Goal: Task Accomplishment & Management: Use online tool/utility

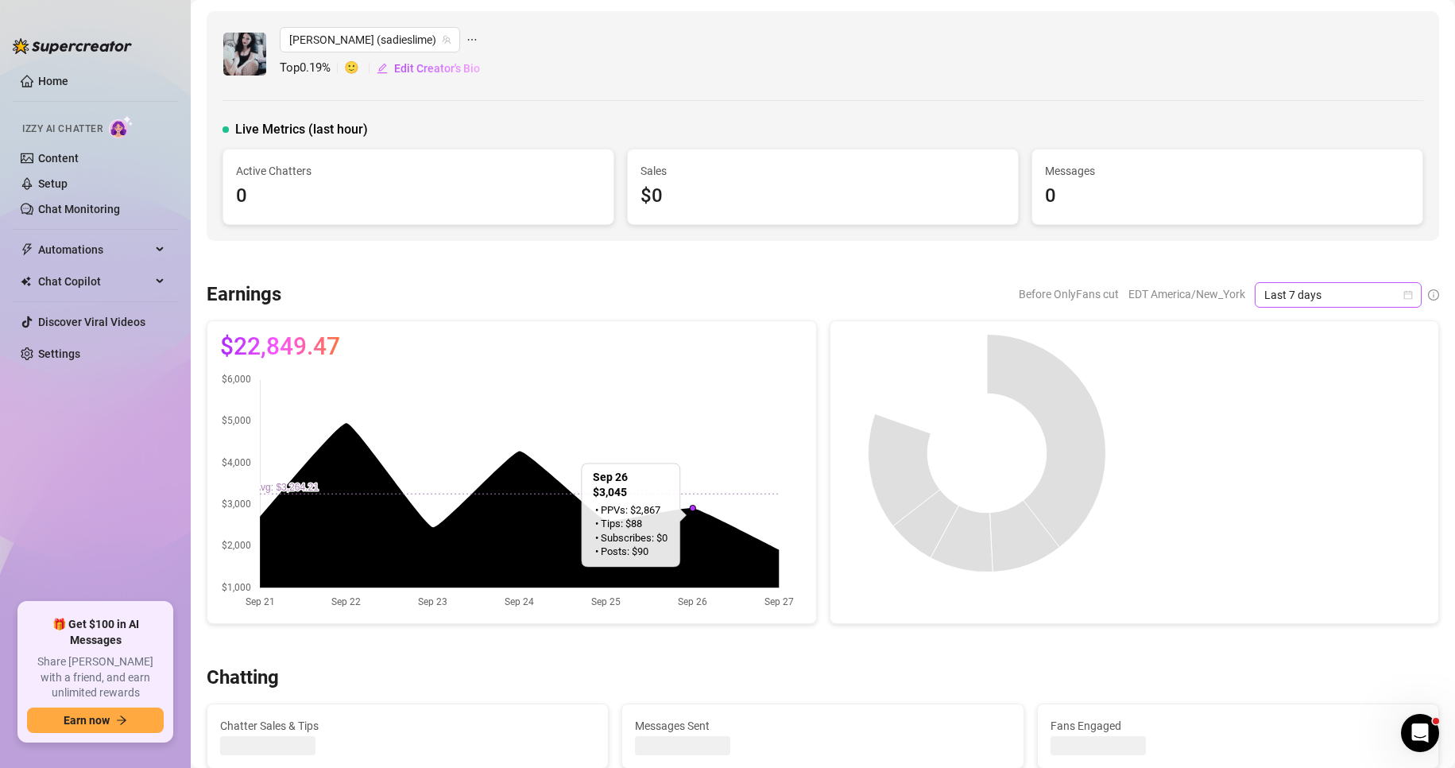
click at [1404, 297] on icon "calendar" at bounding box center [1409, 295] width 10 height 10
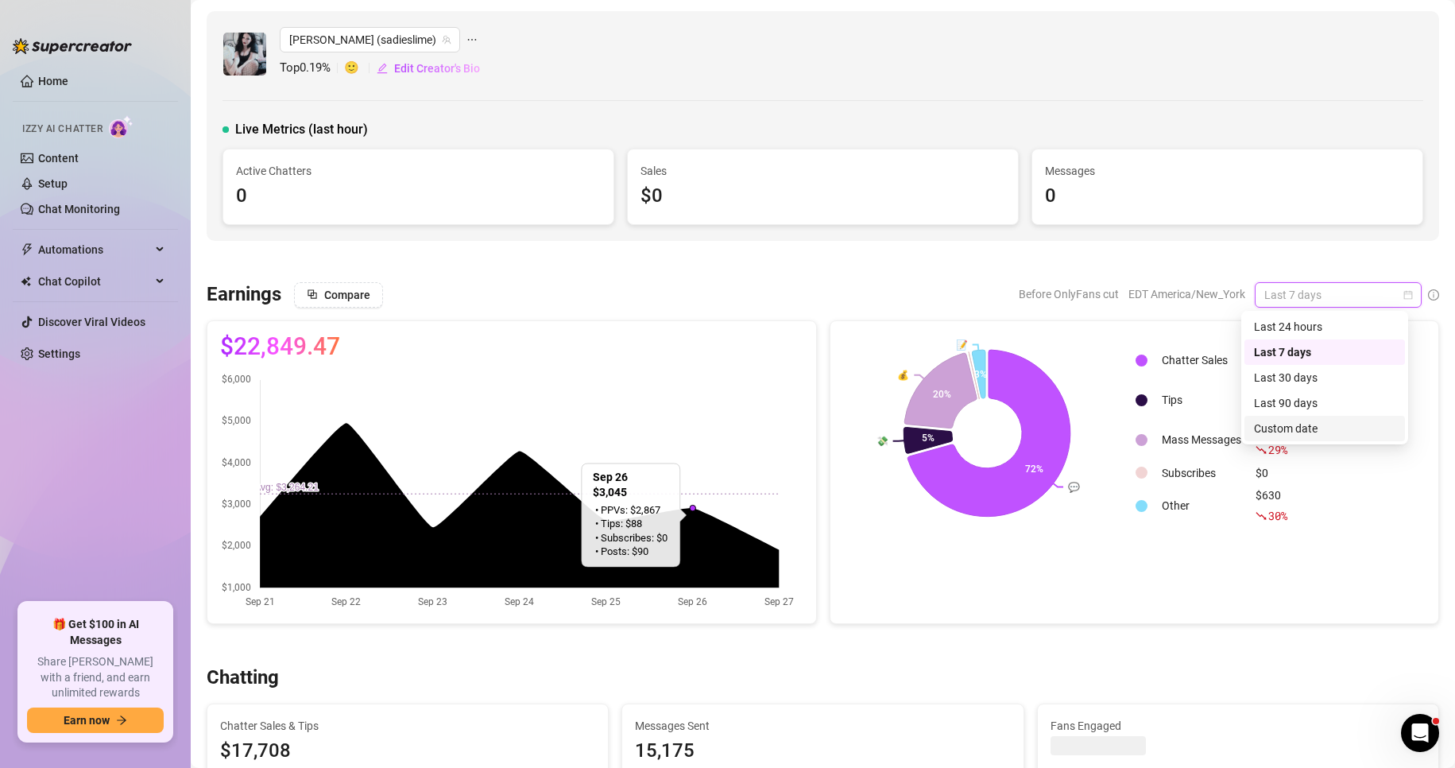
click at [1287, 431] on div "Custom date" at bounding box center [1324, 428] width 141 height 17
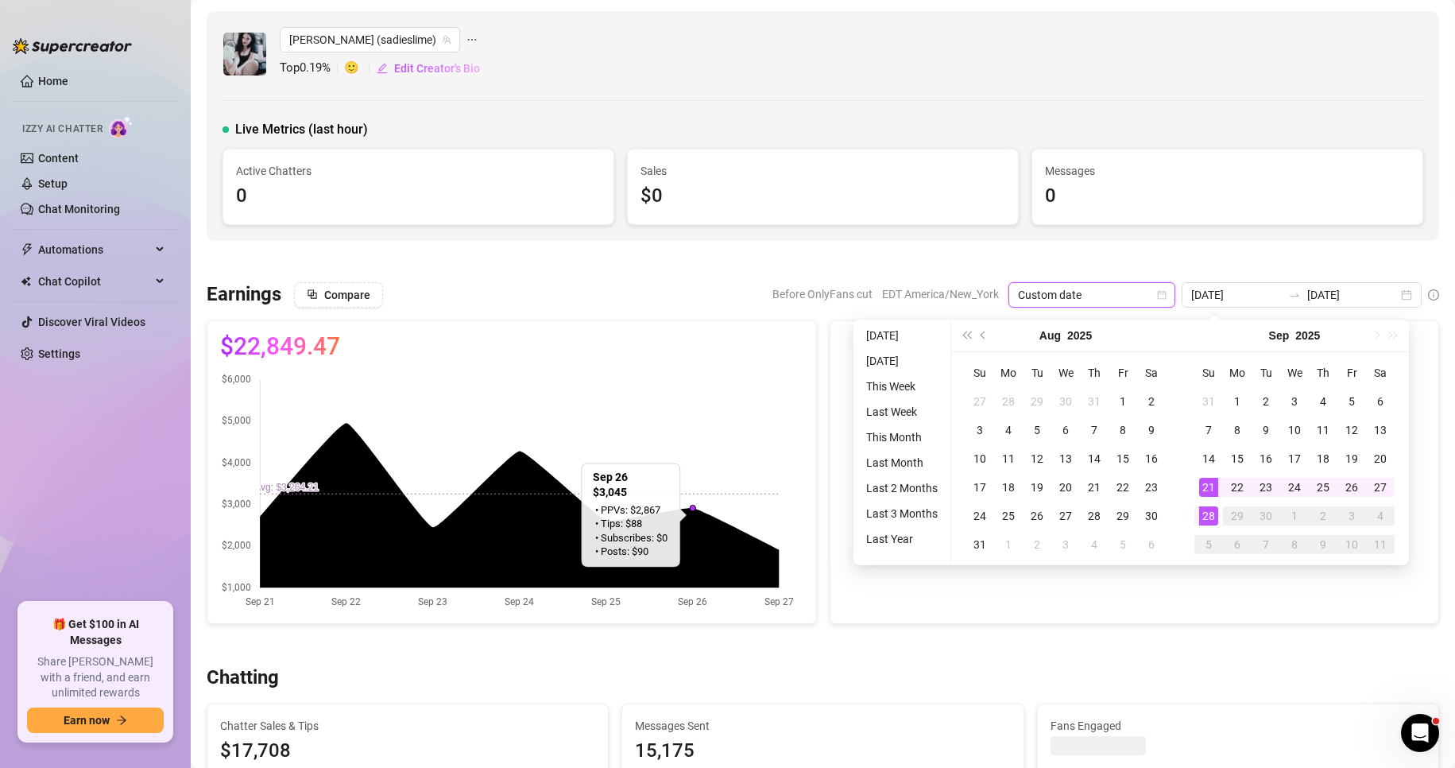
type input "[DATE]"
click at [1212, 518] on div "28" at bounding box center [1208, 515] width 19 height 19
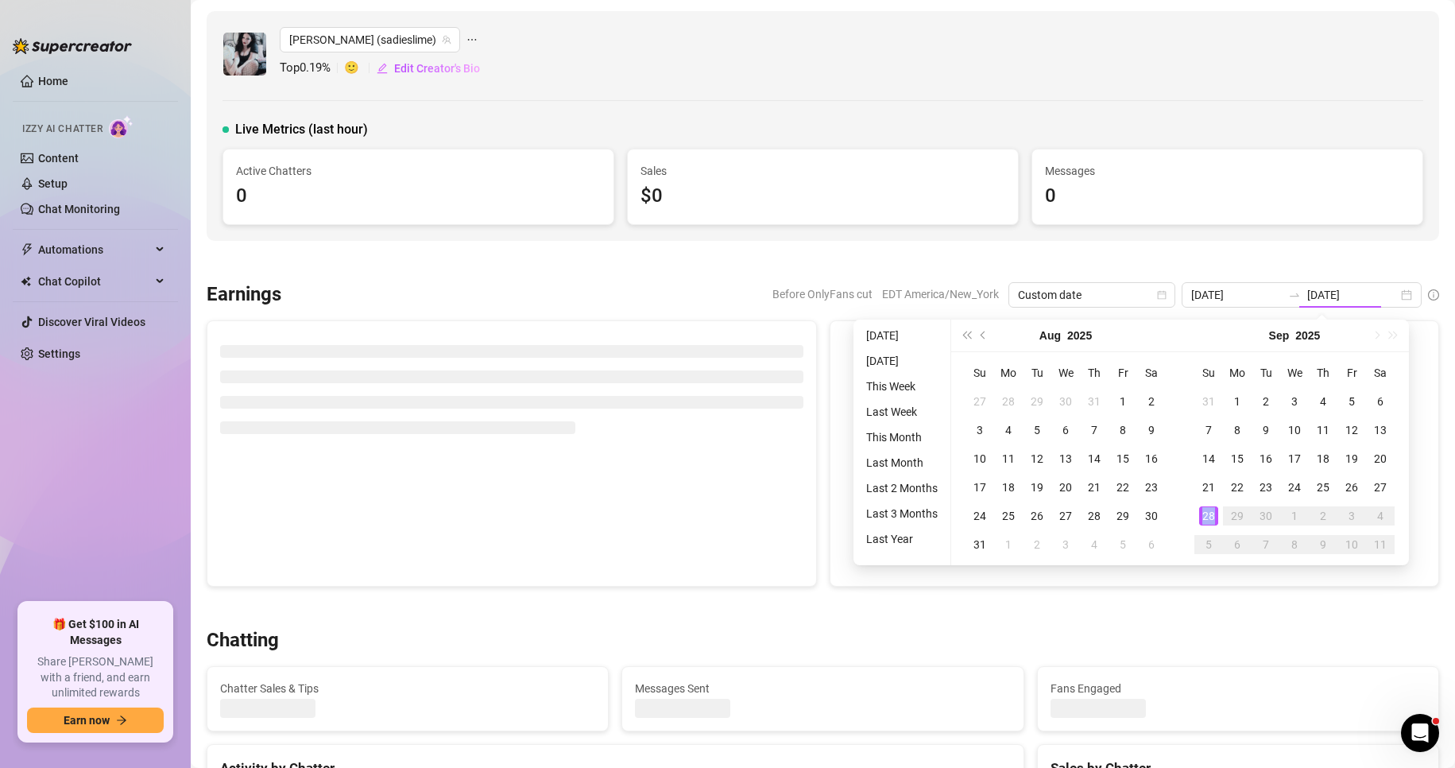
type input "[DATE]"
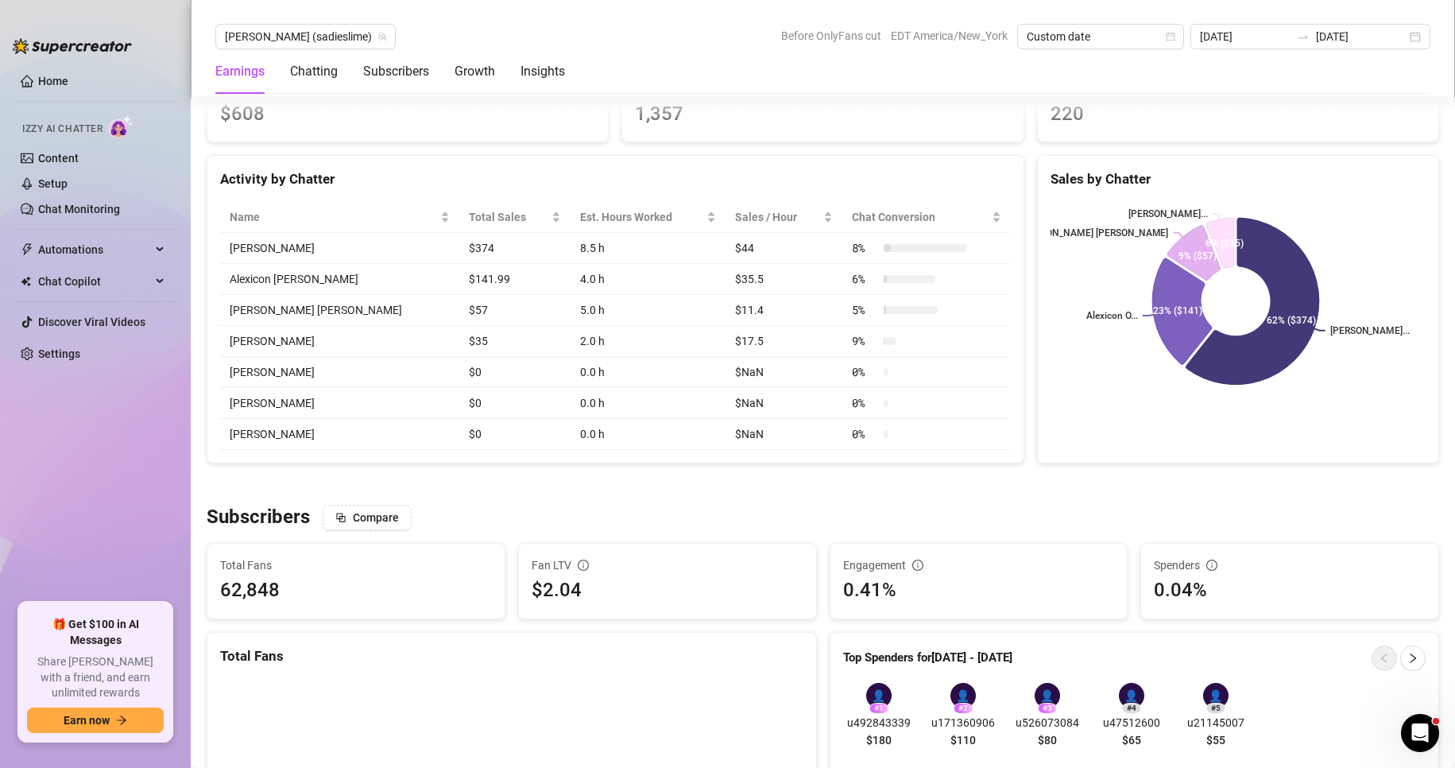
scroll to position [506, 0]
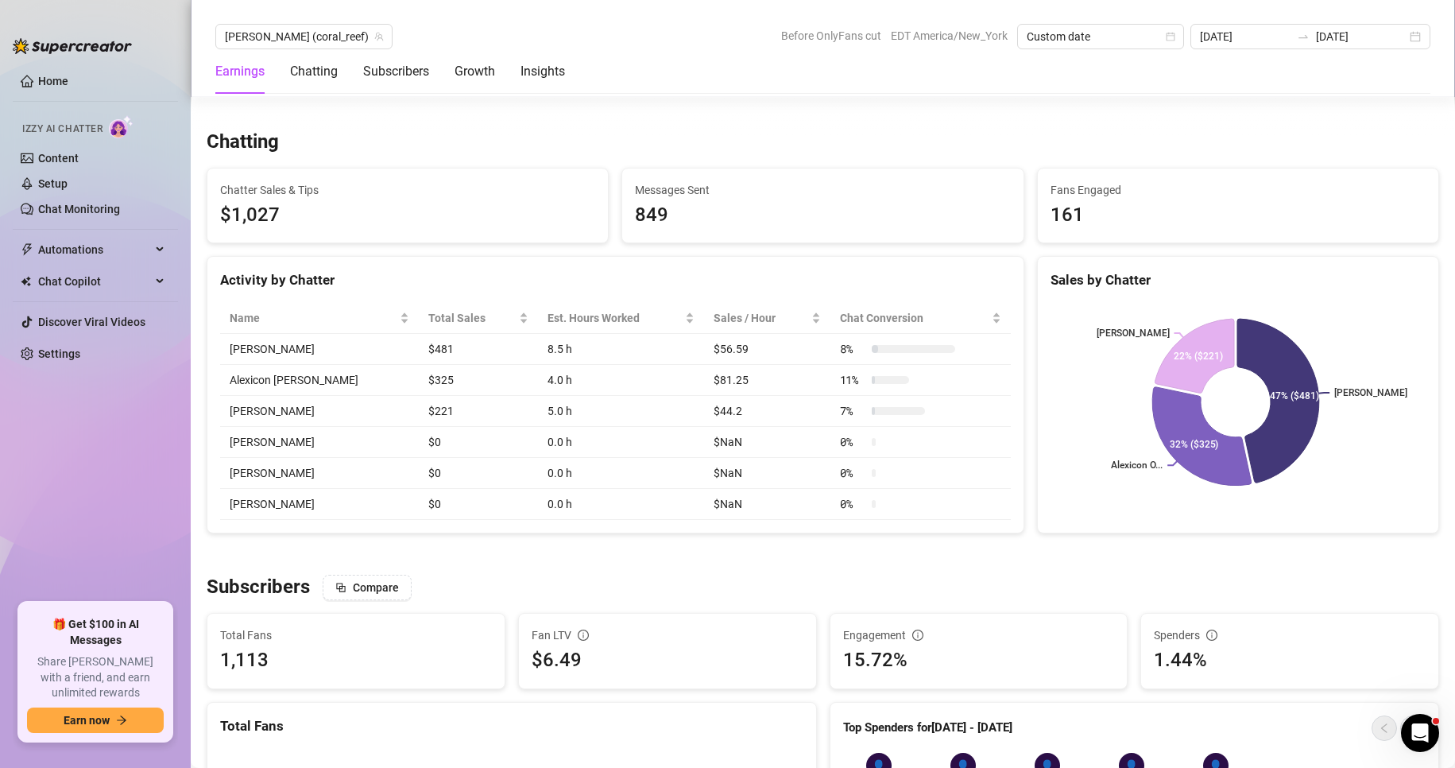
scroll to position [534, 0]
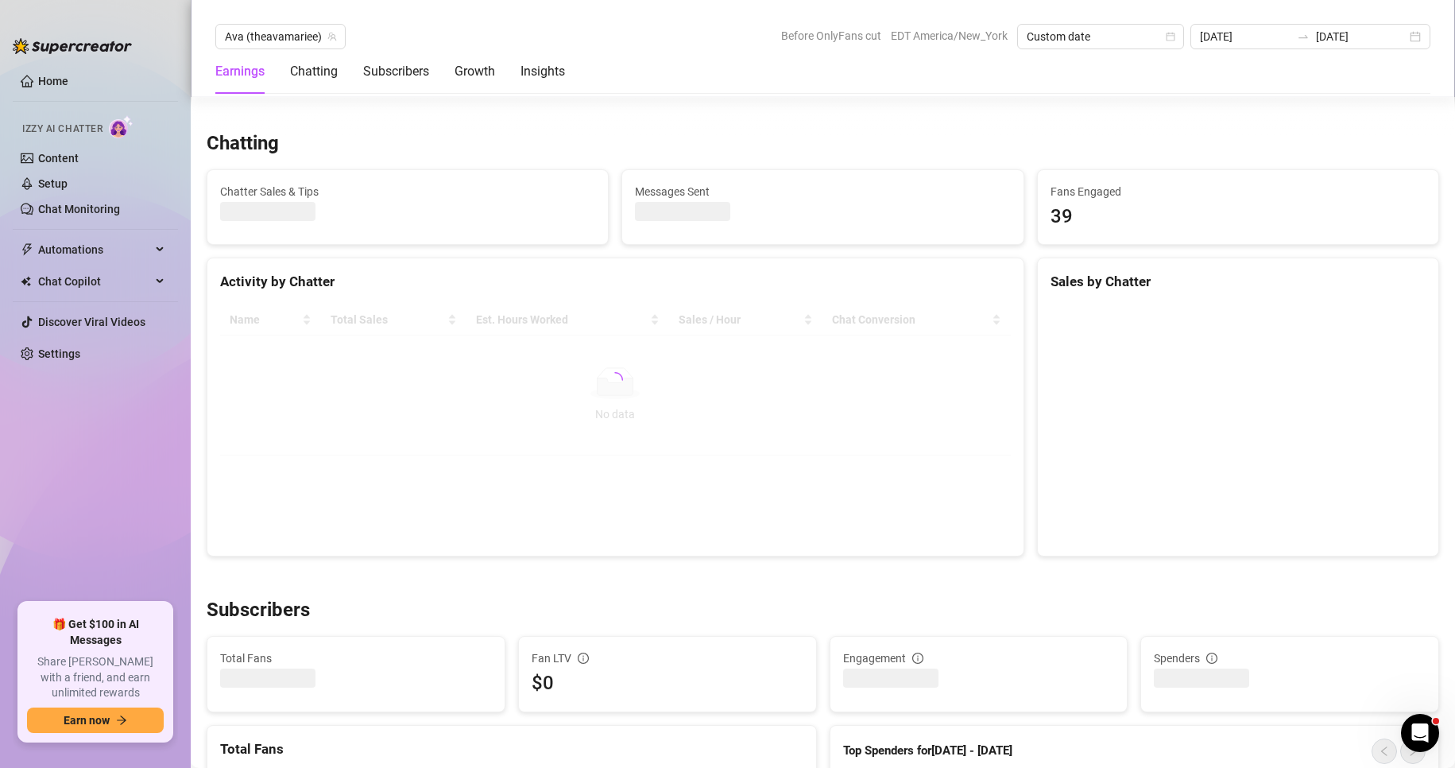
scroll to position [545, 0]
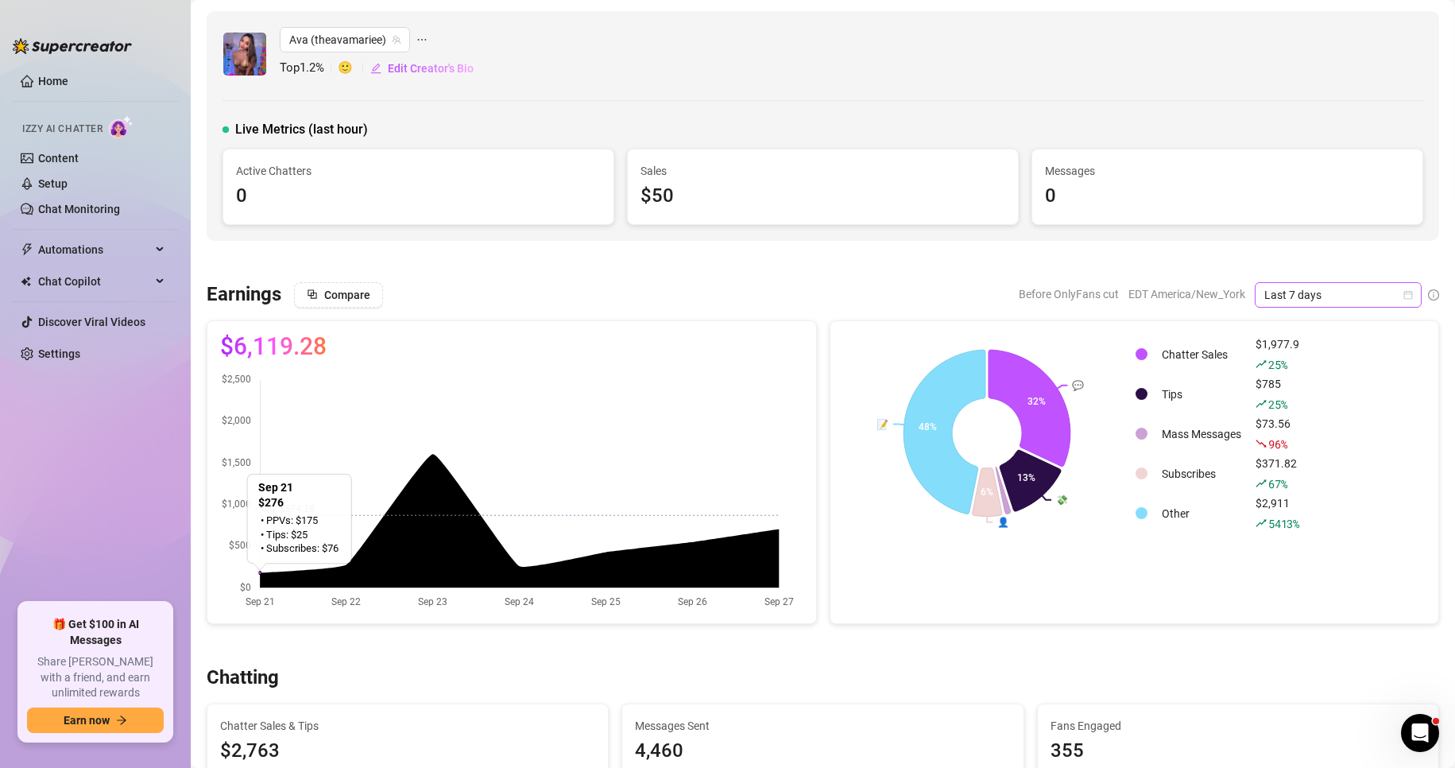
click at [1405, 299] on icon "calendar" at bounding box center [1409, 294] width 9 height 9
click at [1308, 423] on div "Custom date" at bounding box center [1324, 428] width 141 height 17
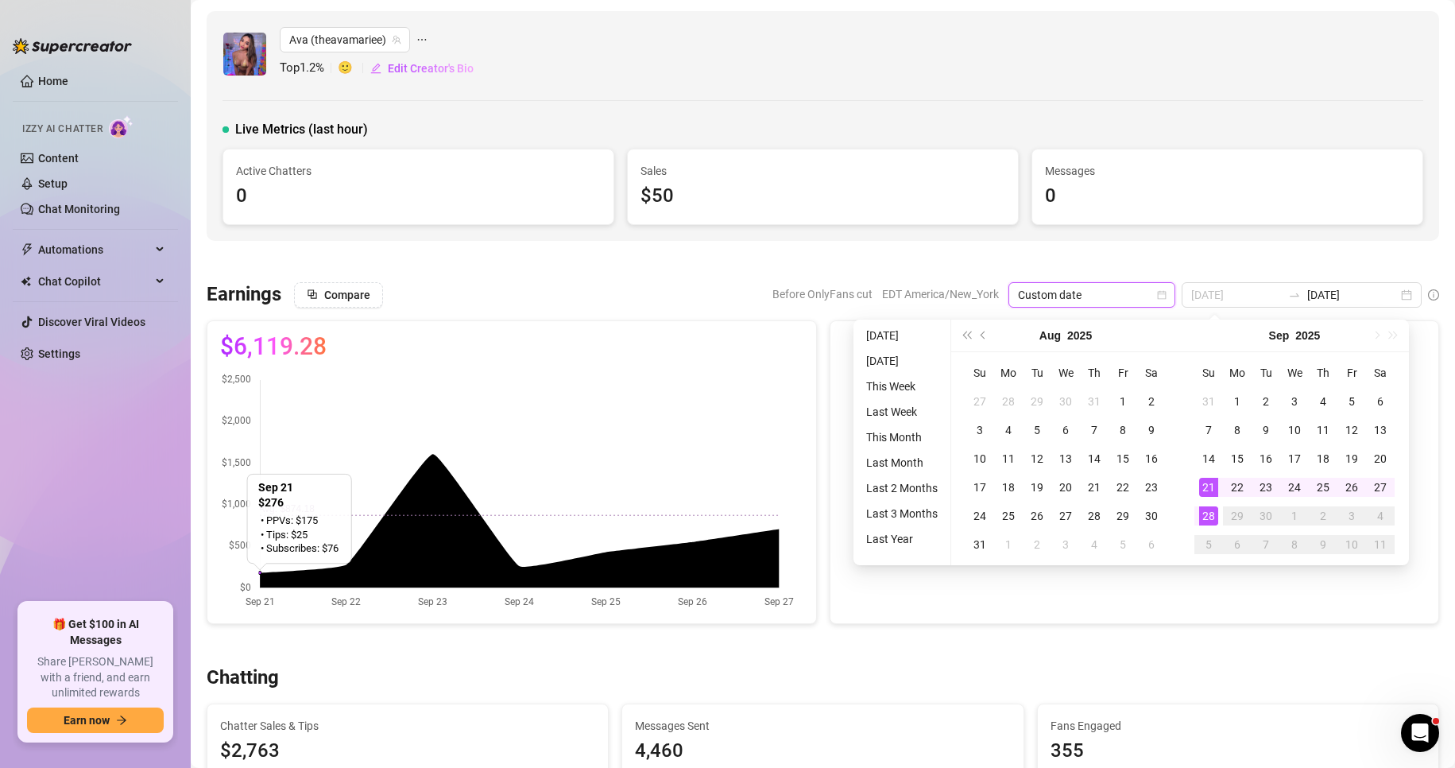
type input "[DATE]"
click at [1208, 510] on div "28" at bounding box center [1208, 515] width 19 height 19
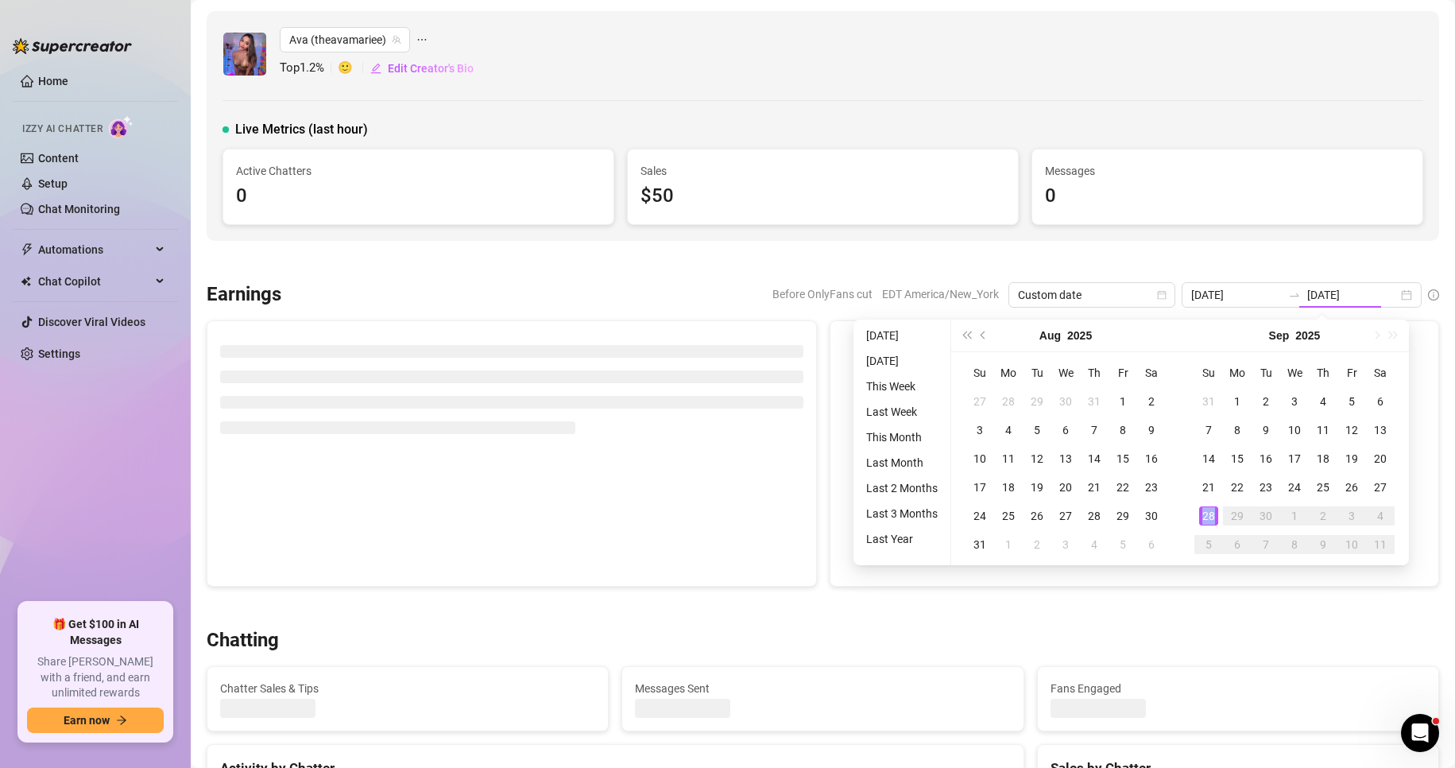
type input "[DATE]"
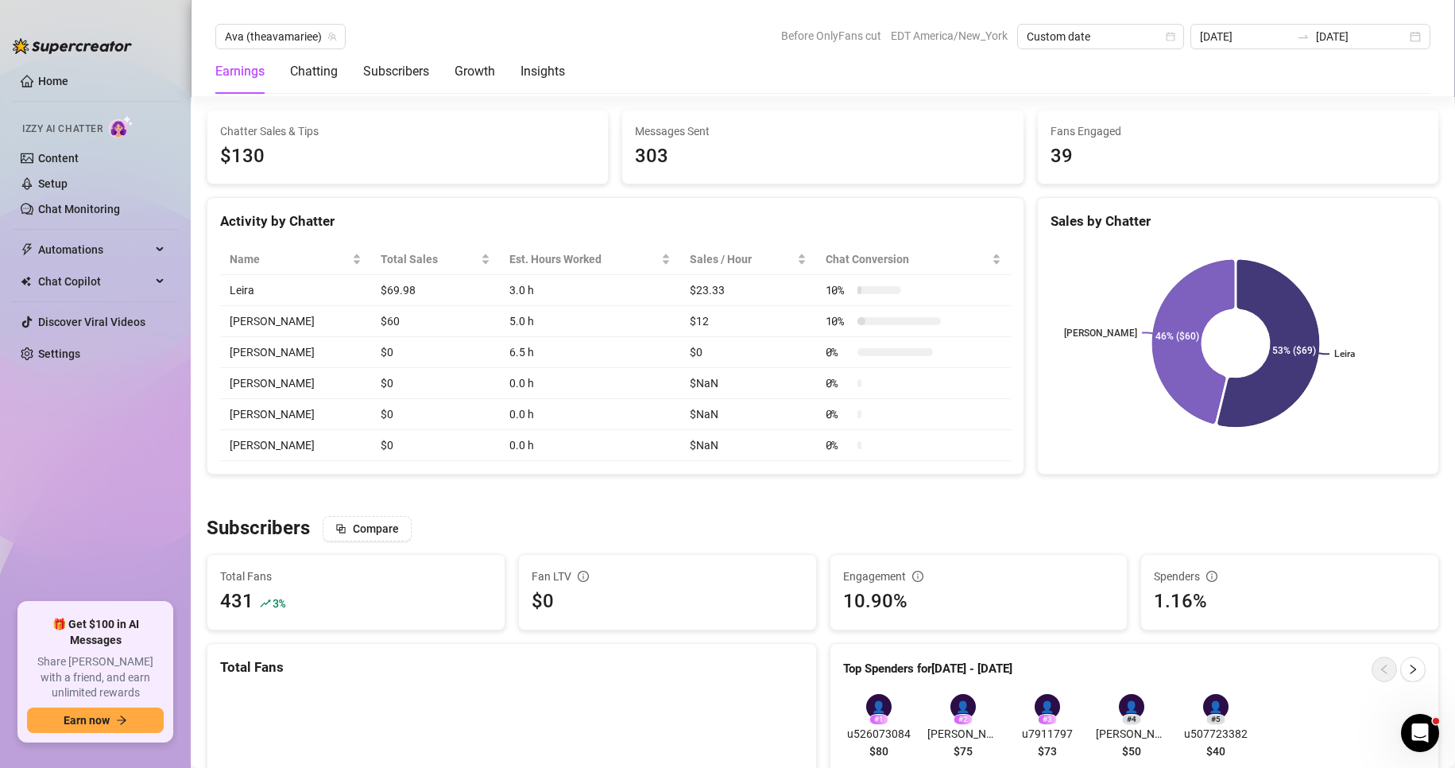
scroll to position [575, 0]
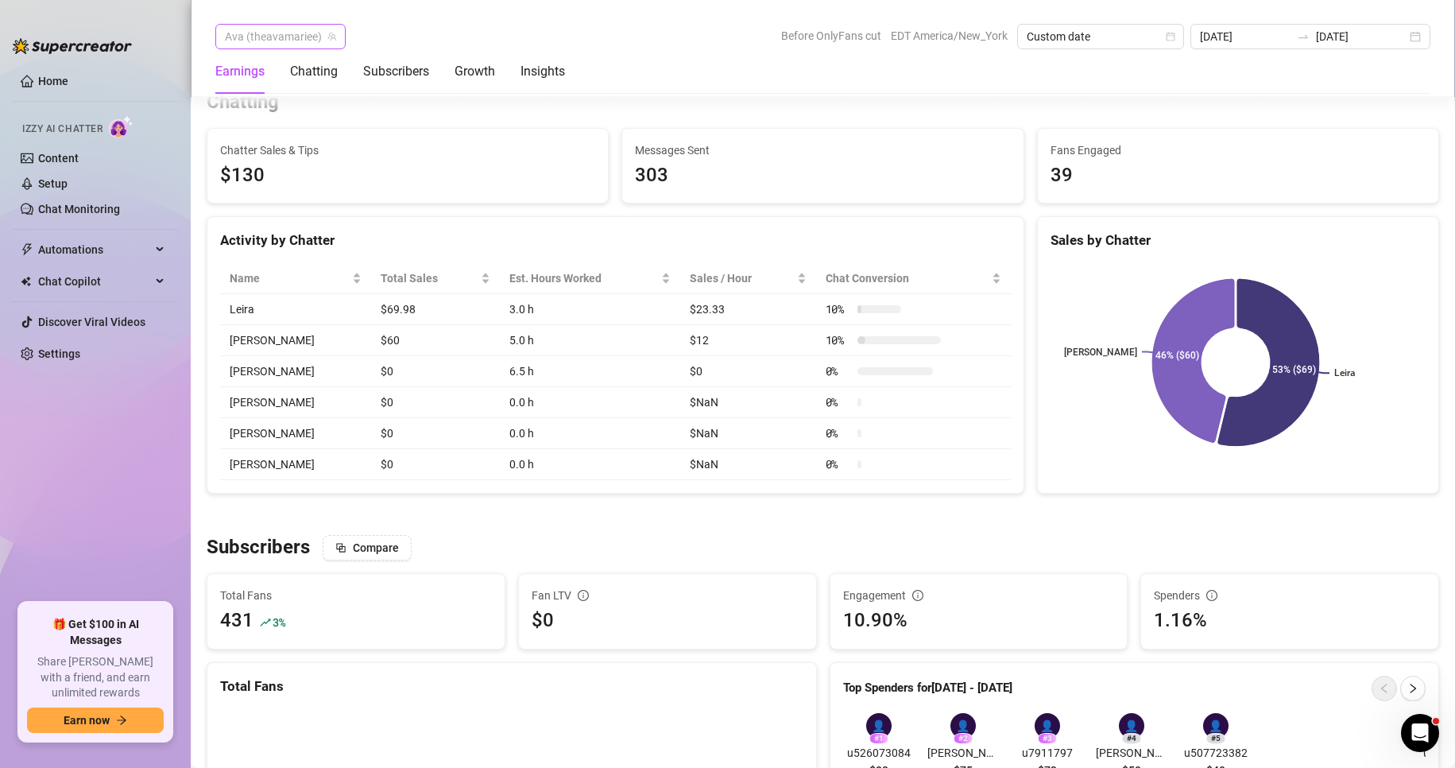
click at [312, 34] on span "Ava (theavamariee)" at bounding box center [280, 37] width 111 height 24
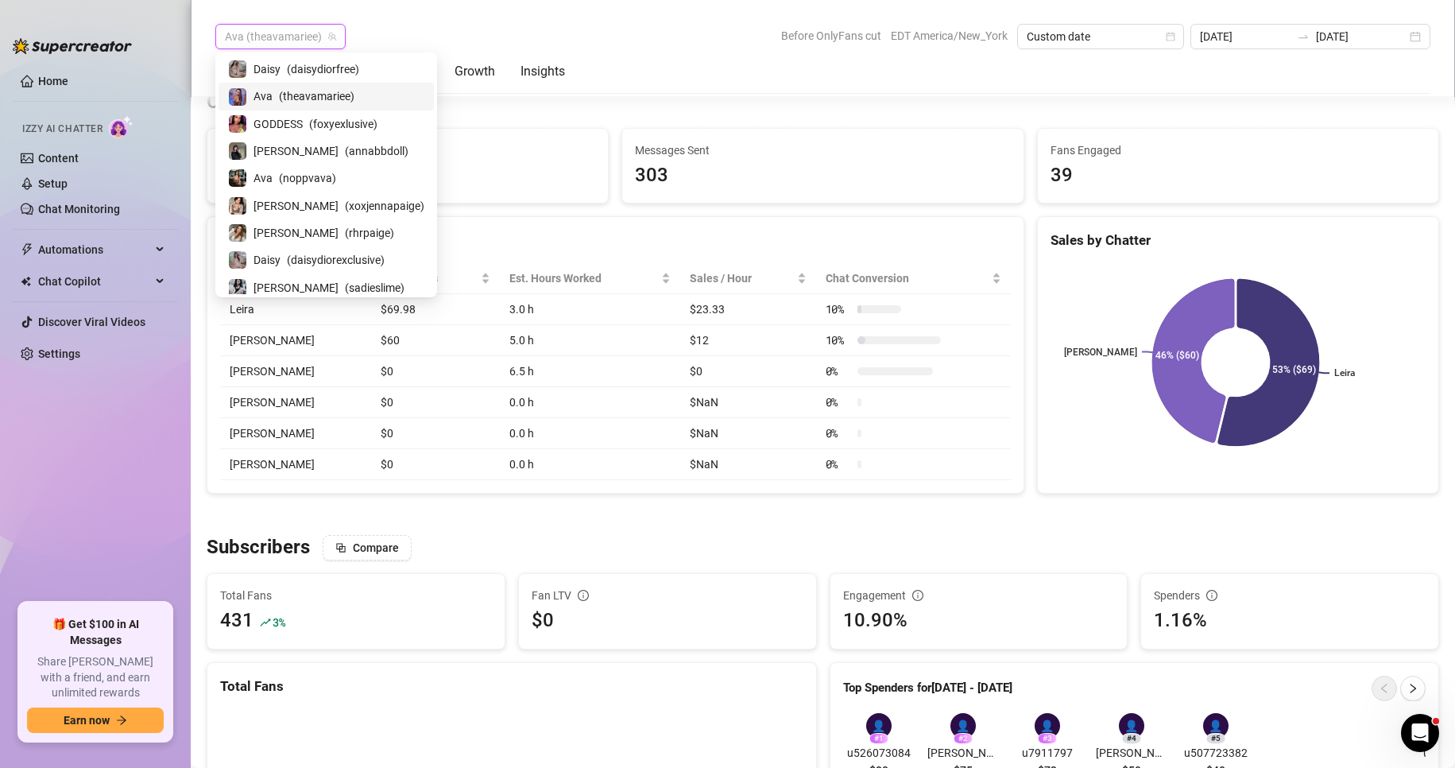
scroll to position [32, 0]
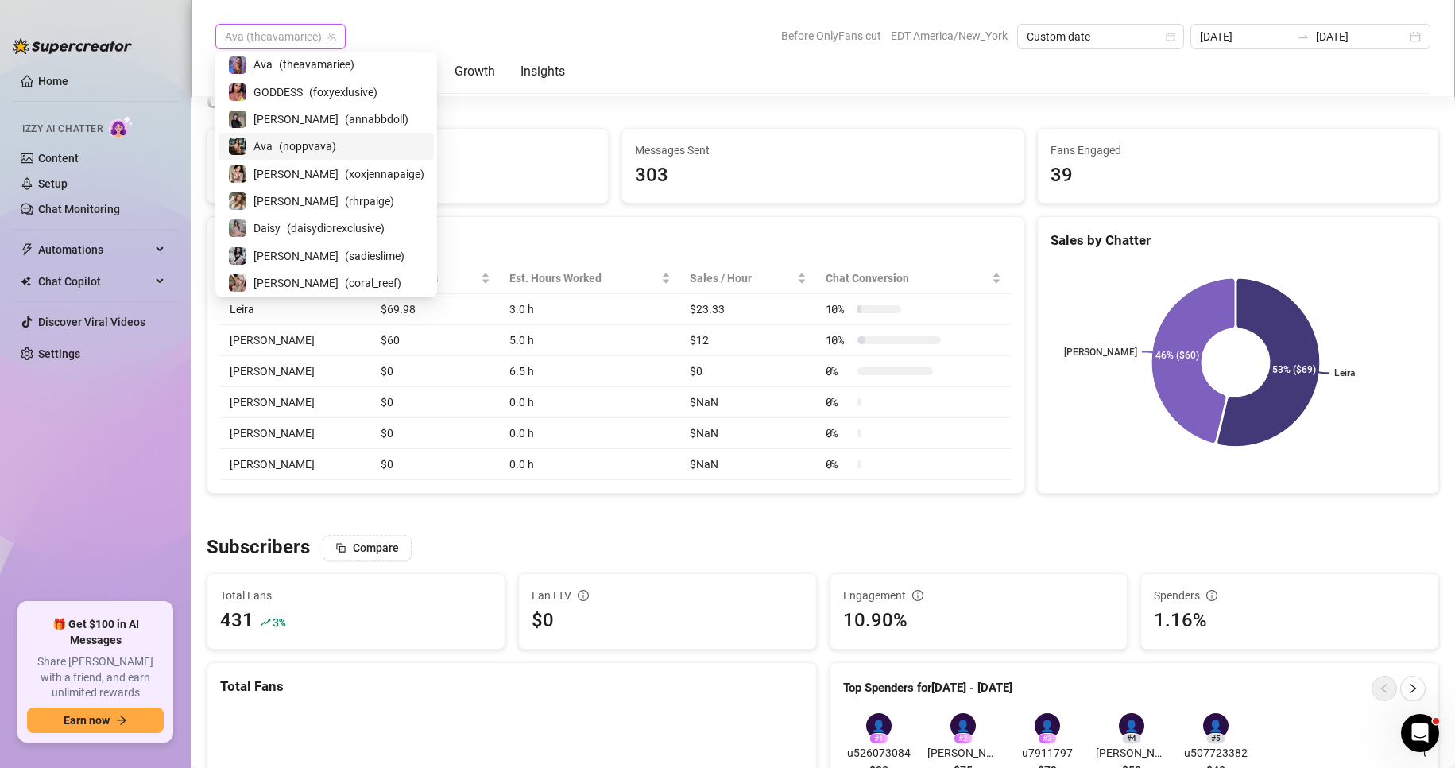
click at [293, 142] on span "( noppvava )" at bounding box center [307, 146] width 57 height 17
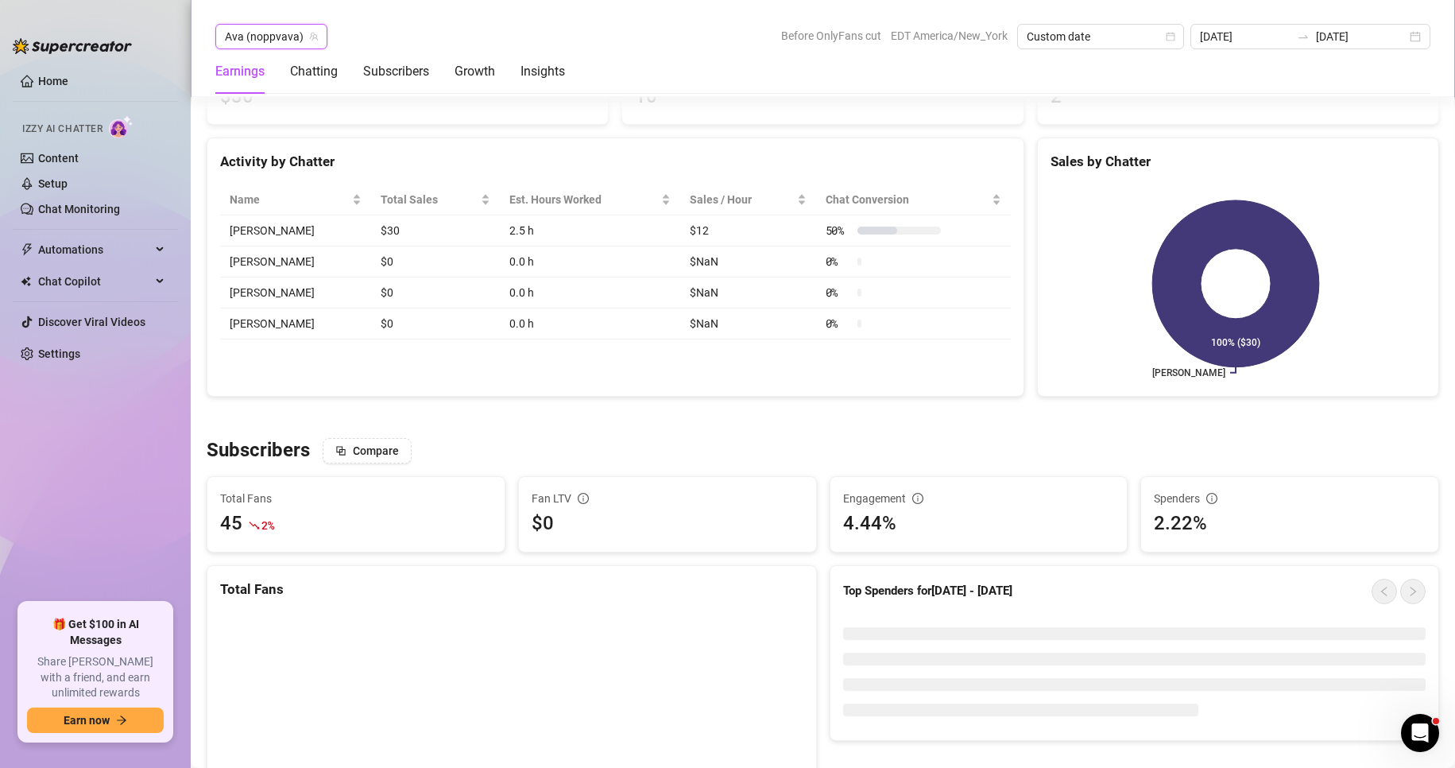
scroll to position [657, 0]
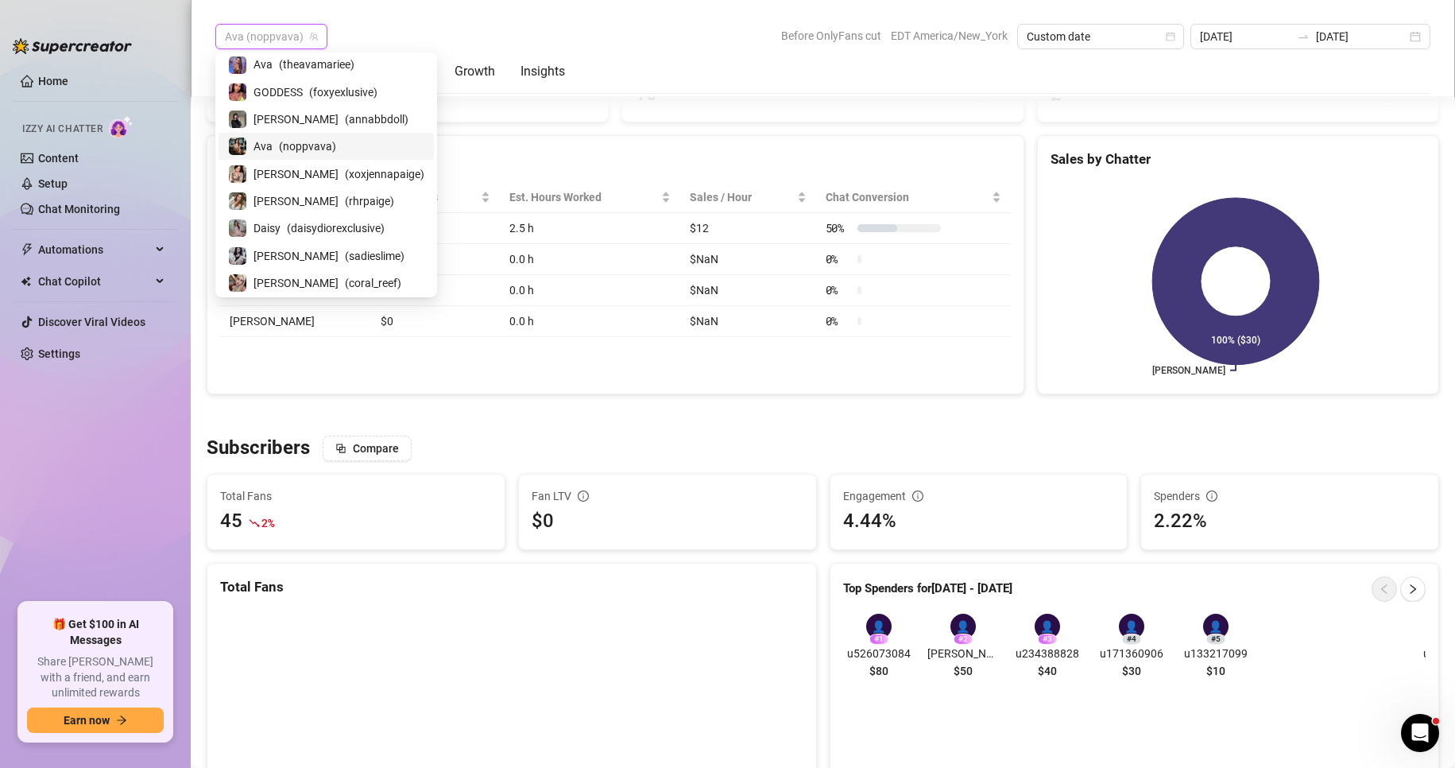
click at [268, 41] on span "Ava (noppvava)" at bounding box center [271, 37] width 93 height 24
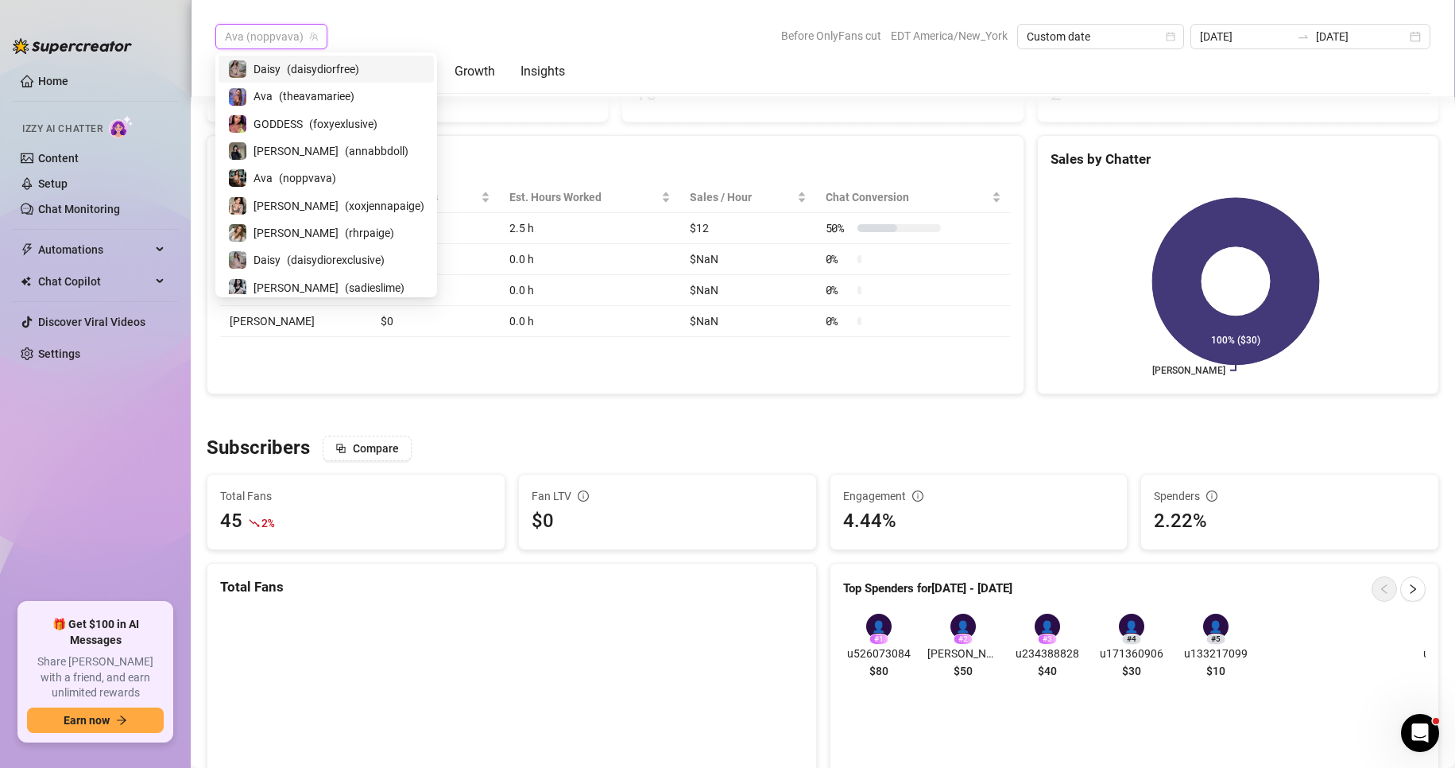
click at [298, 68] on span "( daisydiorfree )" at bounding box center [323, 68] width 72 height 17
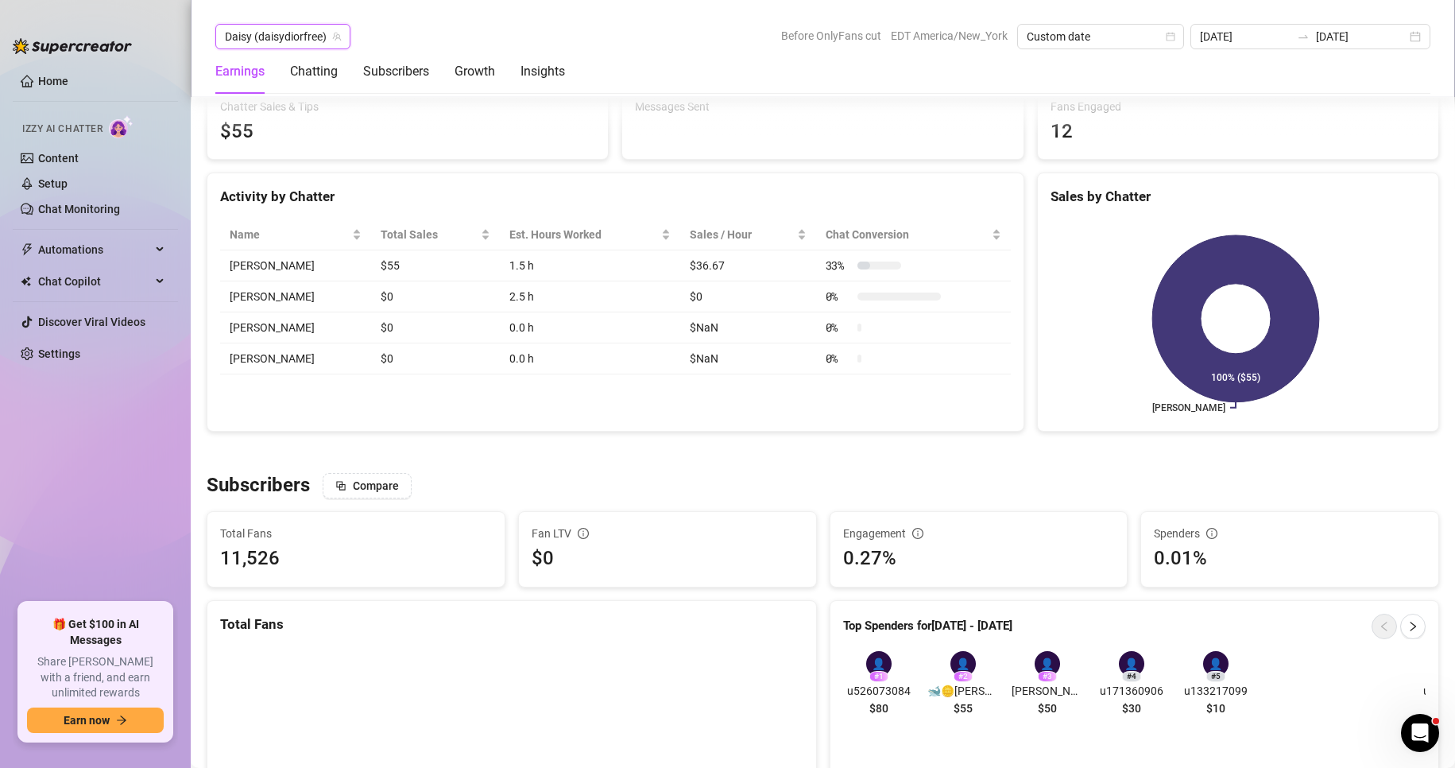
scroll to position [657, 0]
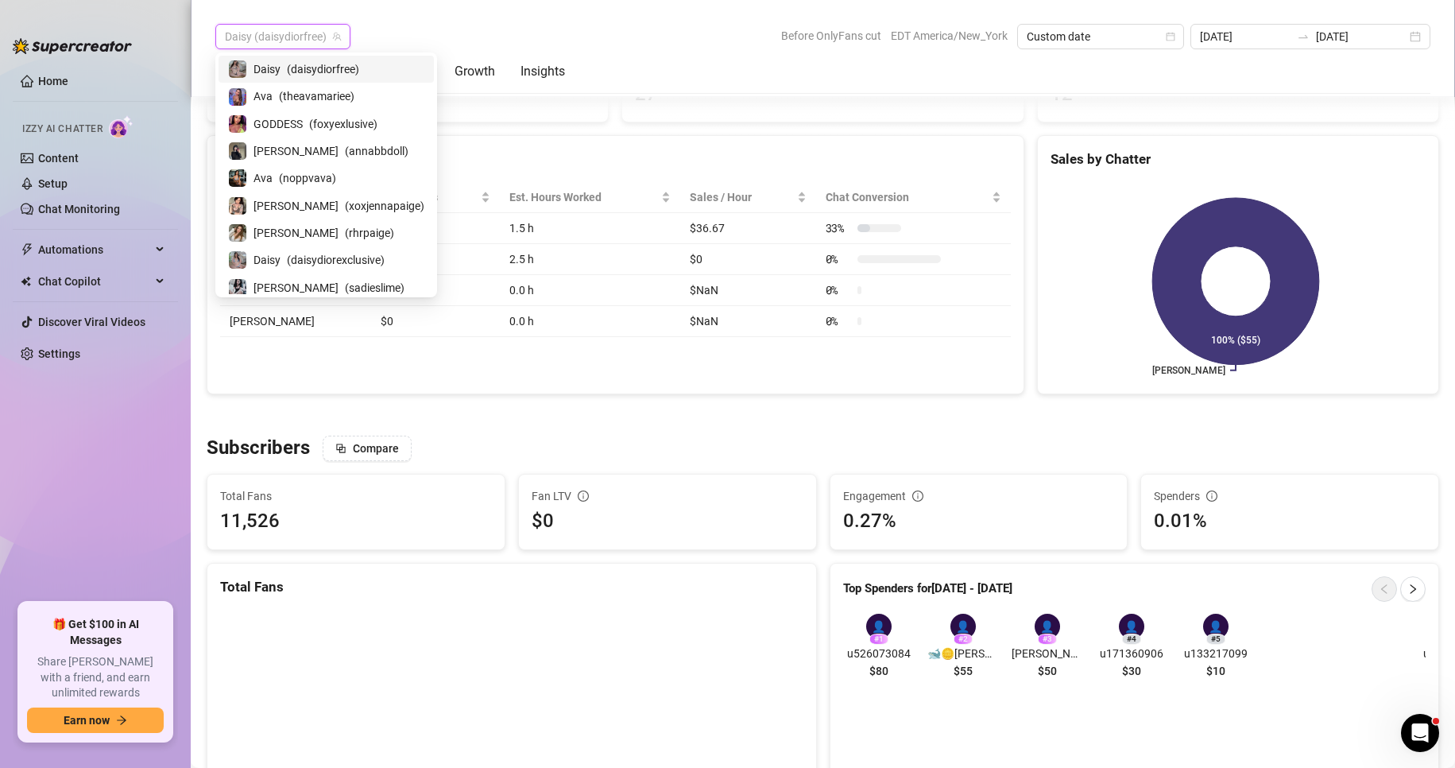
click at [296, 33] on span "Daisy (daisydiorfree)" at bounding box center [283, 37] width 116 height 24
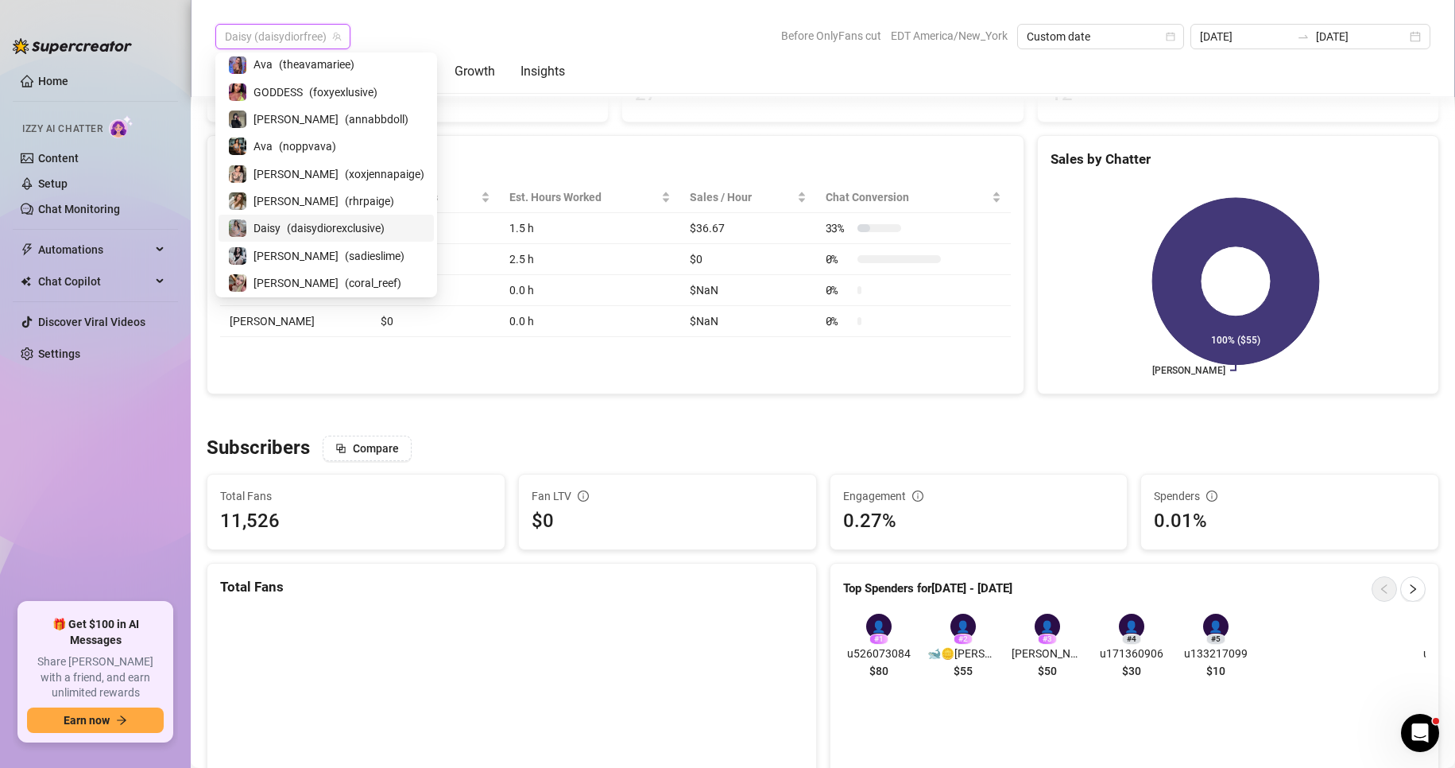
click at [336, 231] on span "( daisydiorexclusive )" at bounding box center [336, 227] width 98 height 17
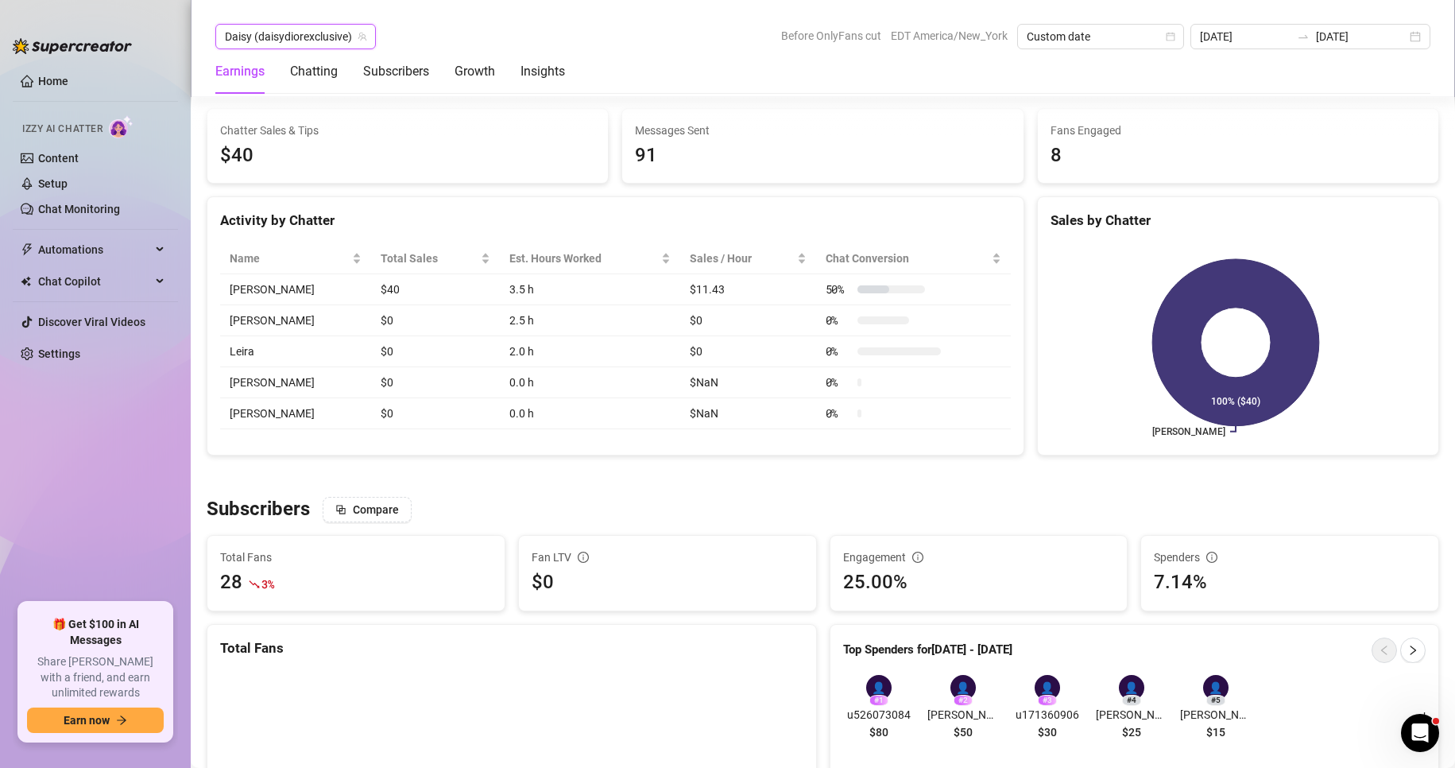
scroll to position [595, 0]
click at [316, 33] on span "Daisy (daisydiorexclusive)" at bounding box center [295, 37] width 141 height 24
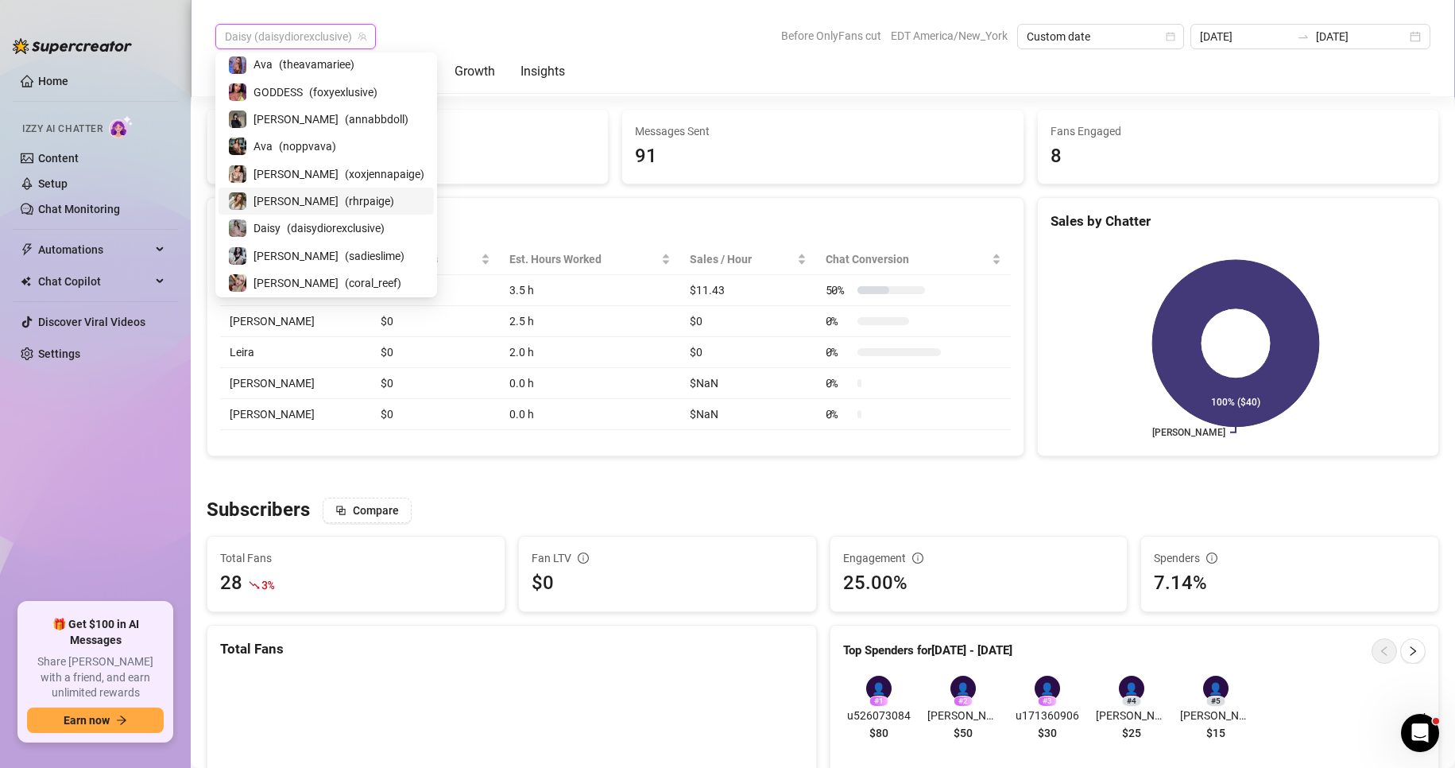
scroll to position [0, 0]
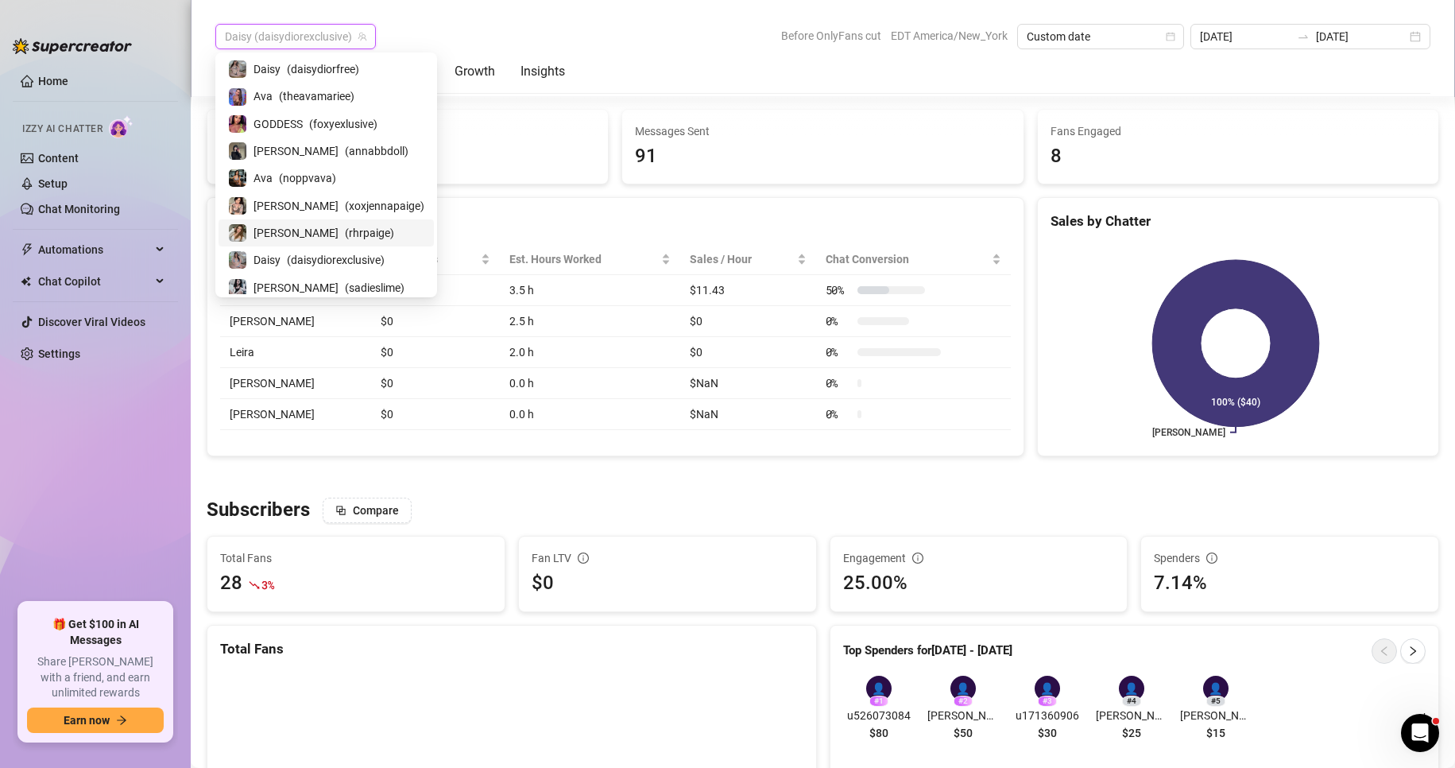
click at [345, 231] on span "( rhrpaige )" at bounding box center [369, 232] width 49 height 17
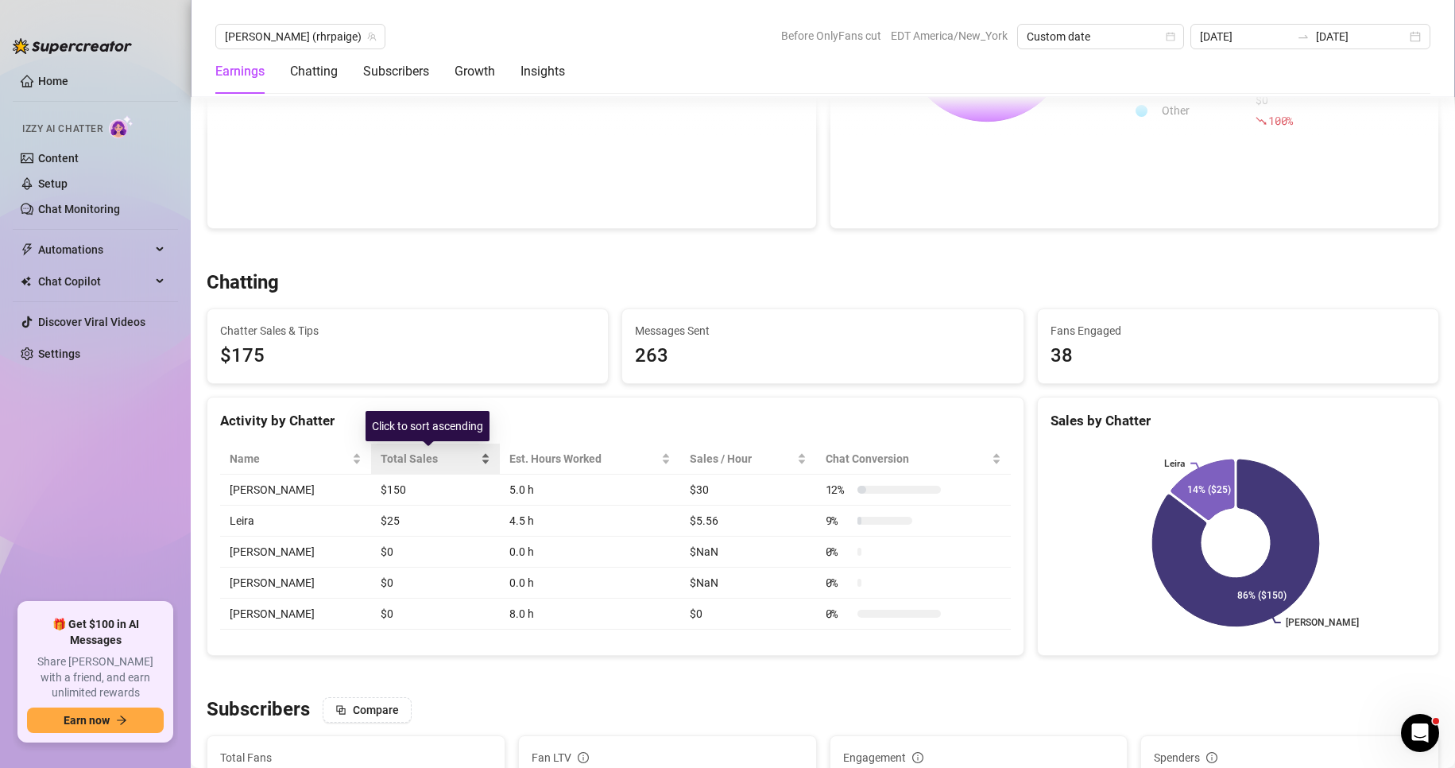
scroll to position [394, 0]
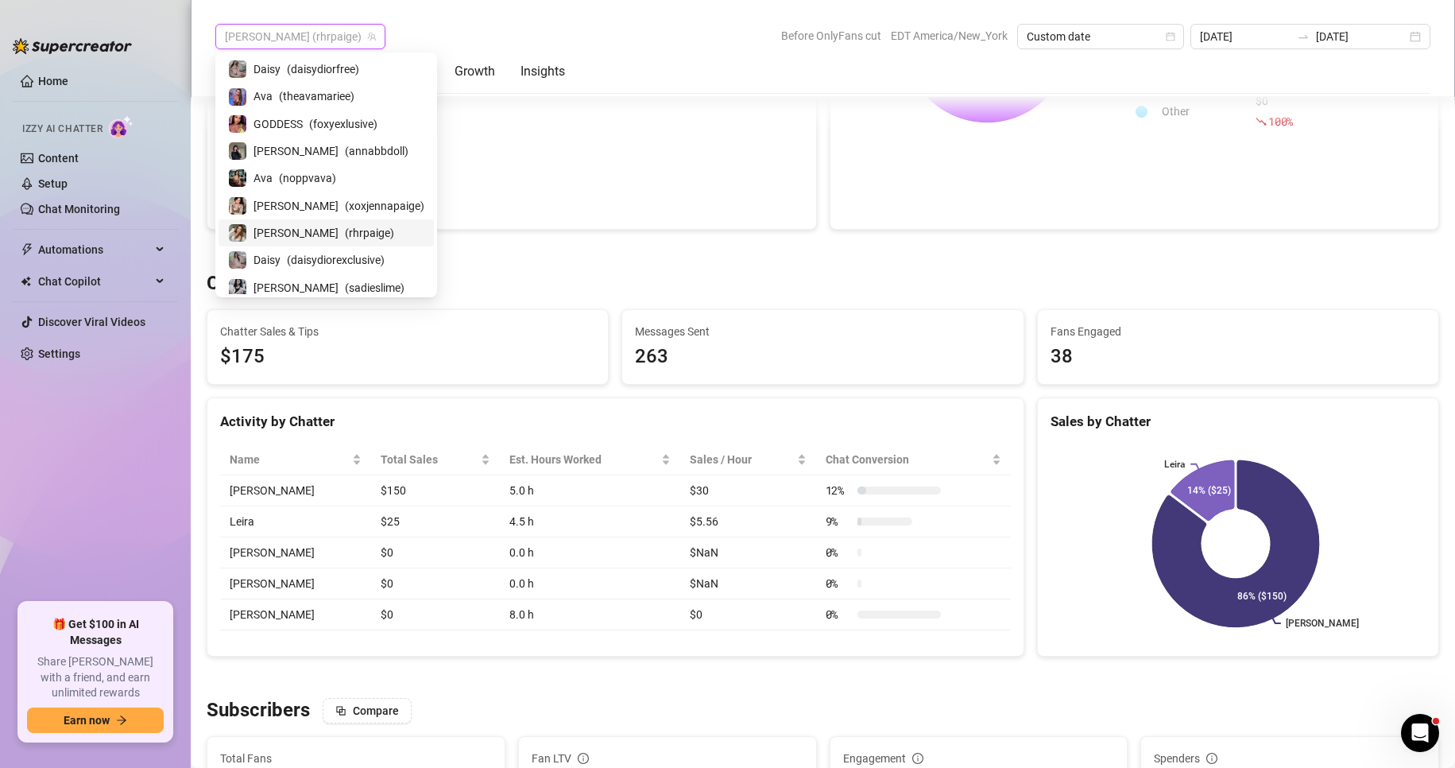
click at [289, 38] on span "[PERSON_NAME] (rhrpaige)" at bounding box center [300, 37] width 151 height 24
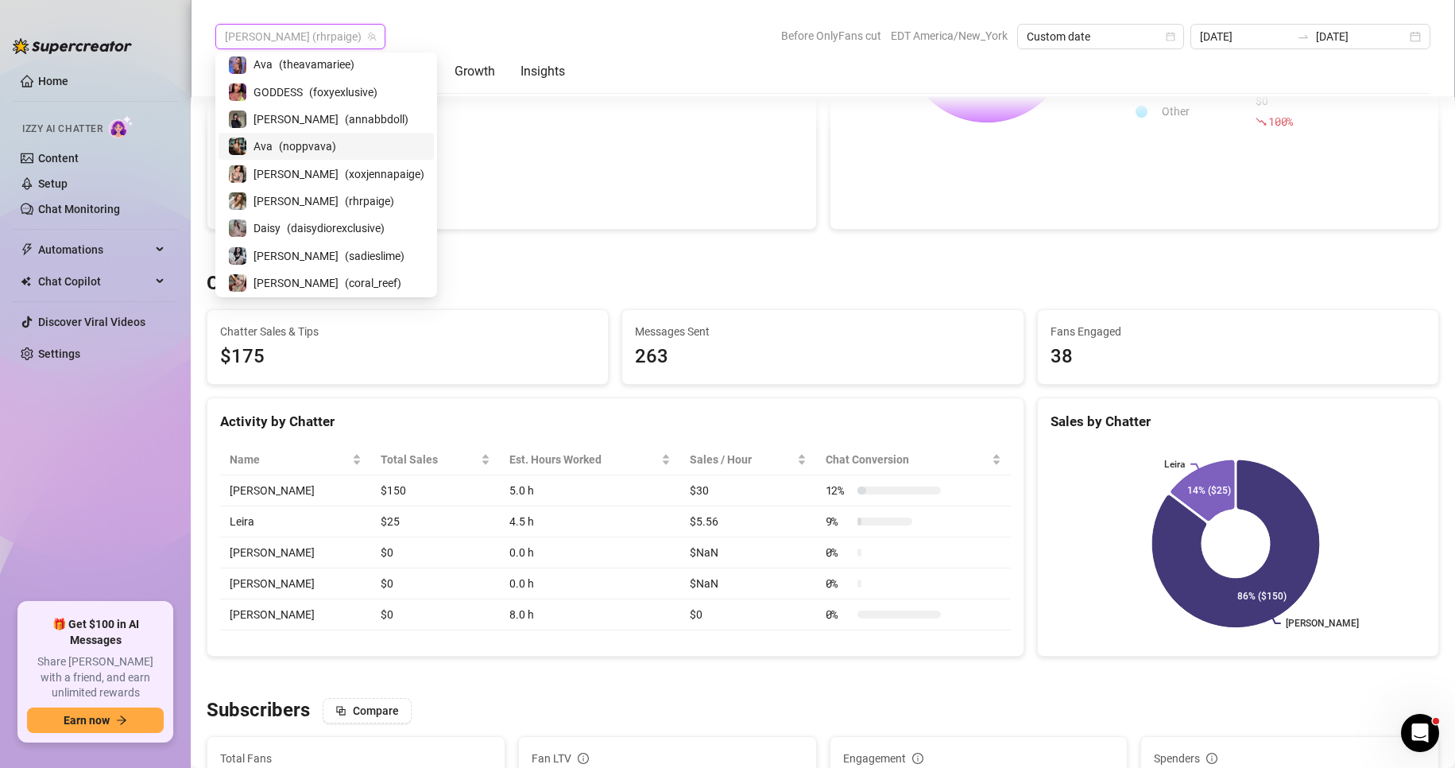
scroll to position [0, 0]
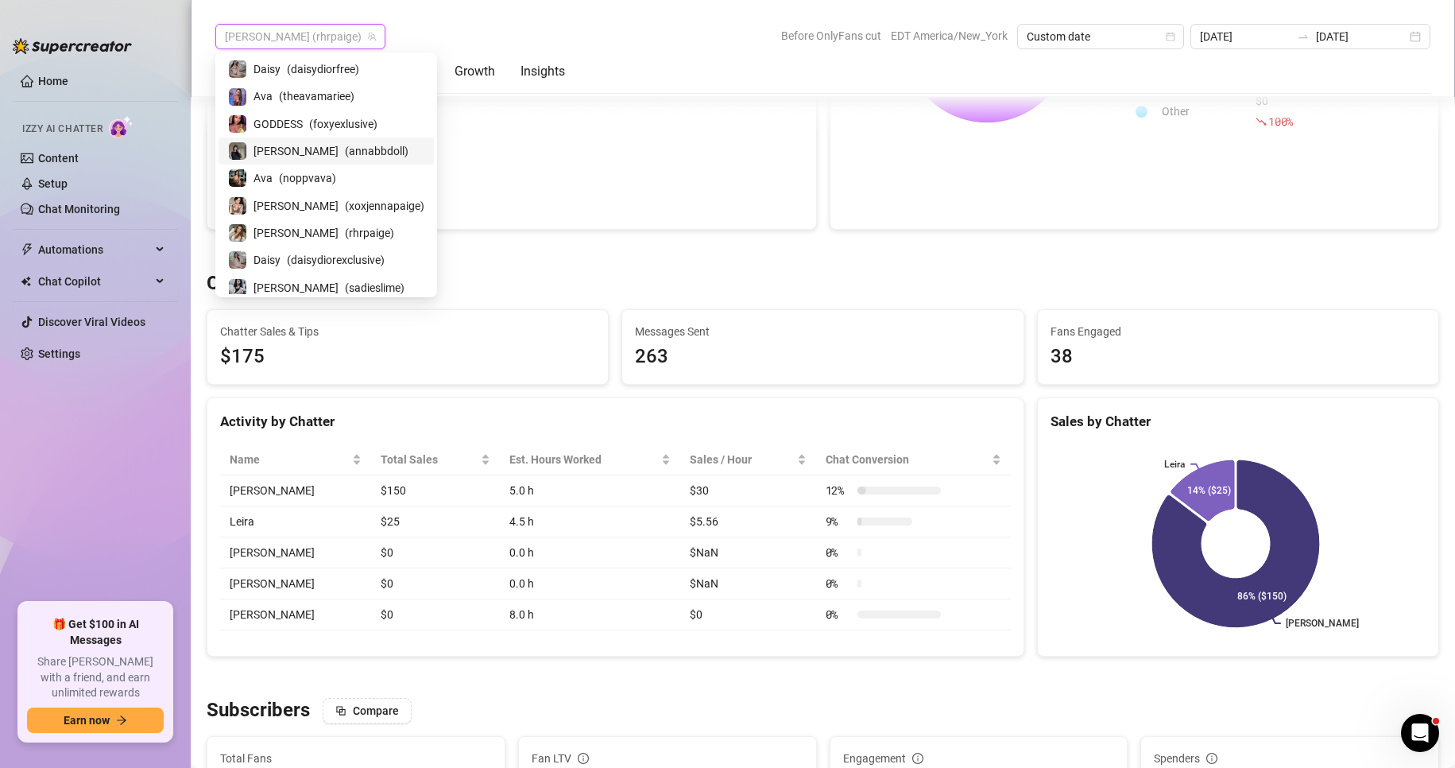
click at [345, 153] on span "( annabbdoll )" at bounding box center [377, 150] width 64 height 17
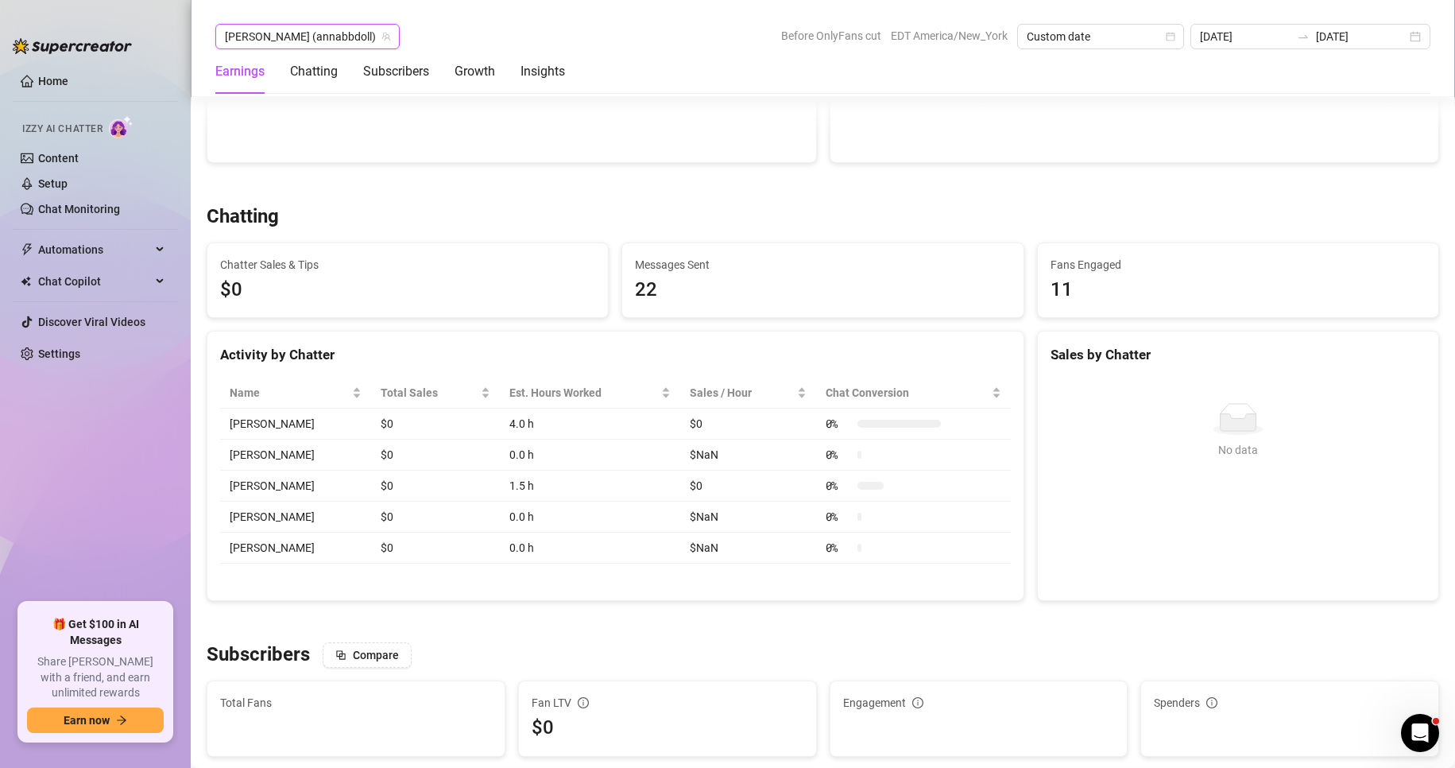
scroll to position [405, 0]
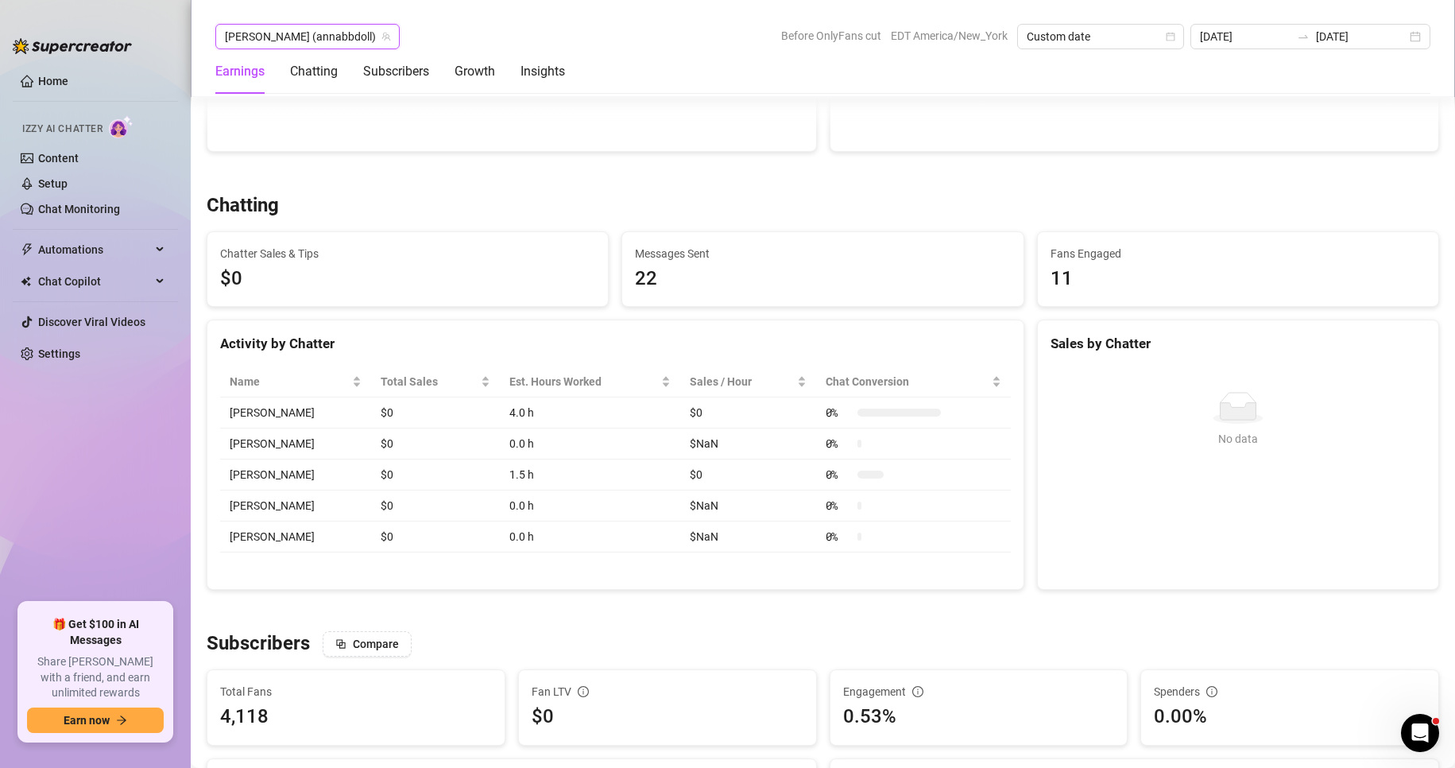
click at [500, 552] on td "0.0 h" at bounding box center [590, 536] width 180 height 31
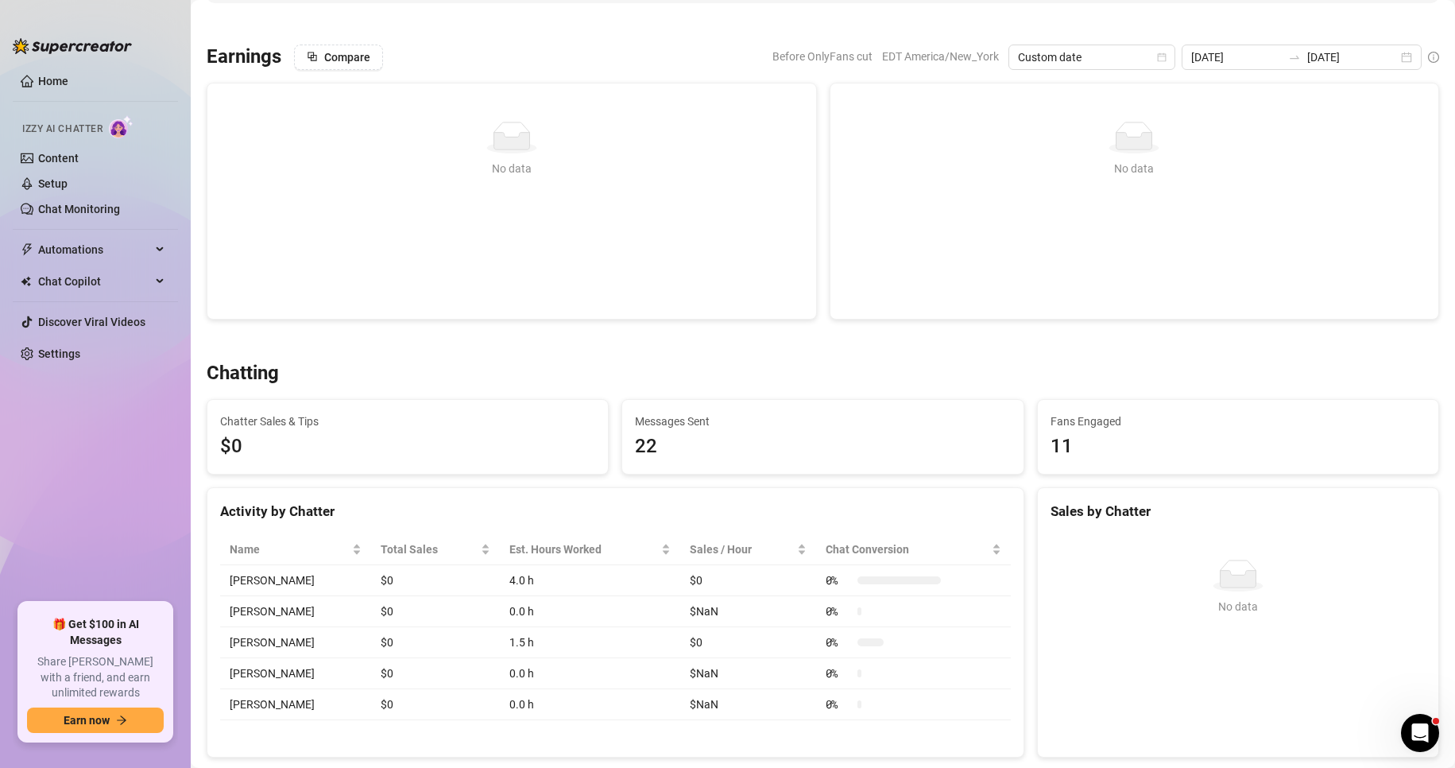
scroll to position [0, 0]
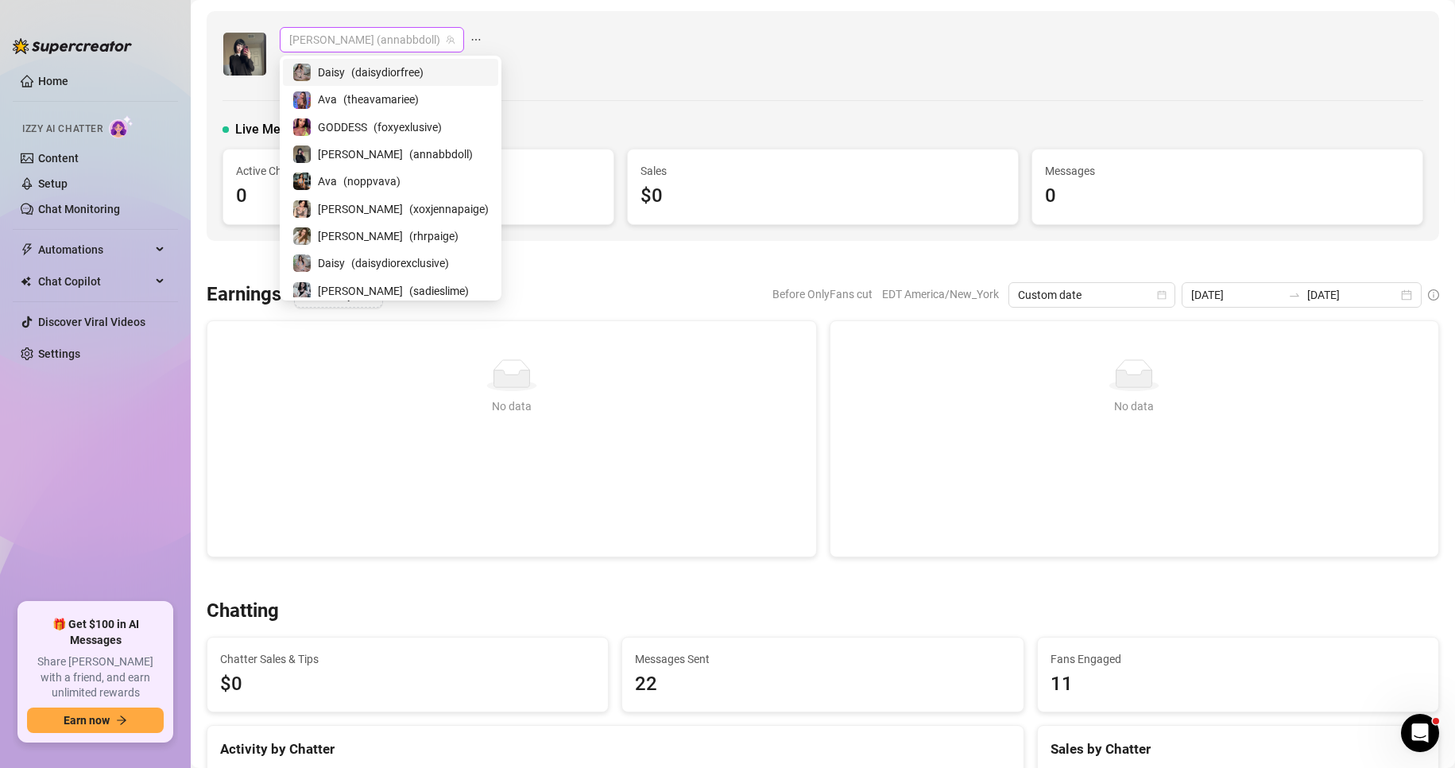
click at [362, 41] on span "[PERSON_NAME] (annabbdoll)" at bounding box center [371, 40] width 165 height 24
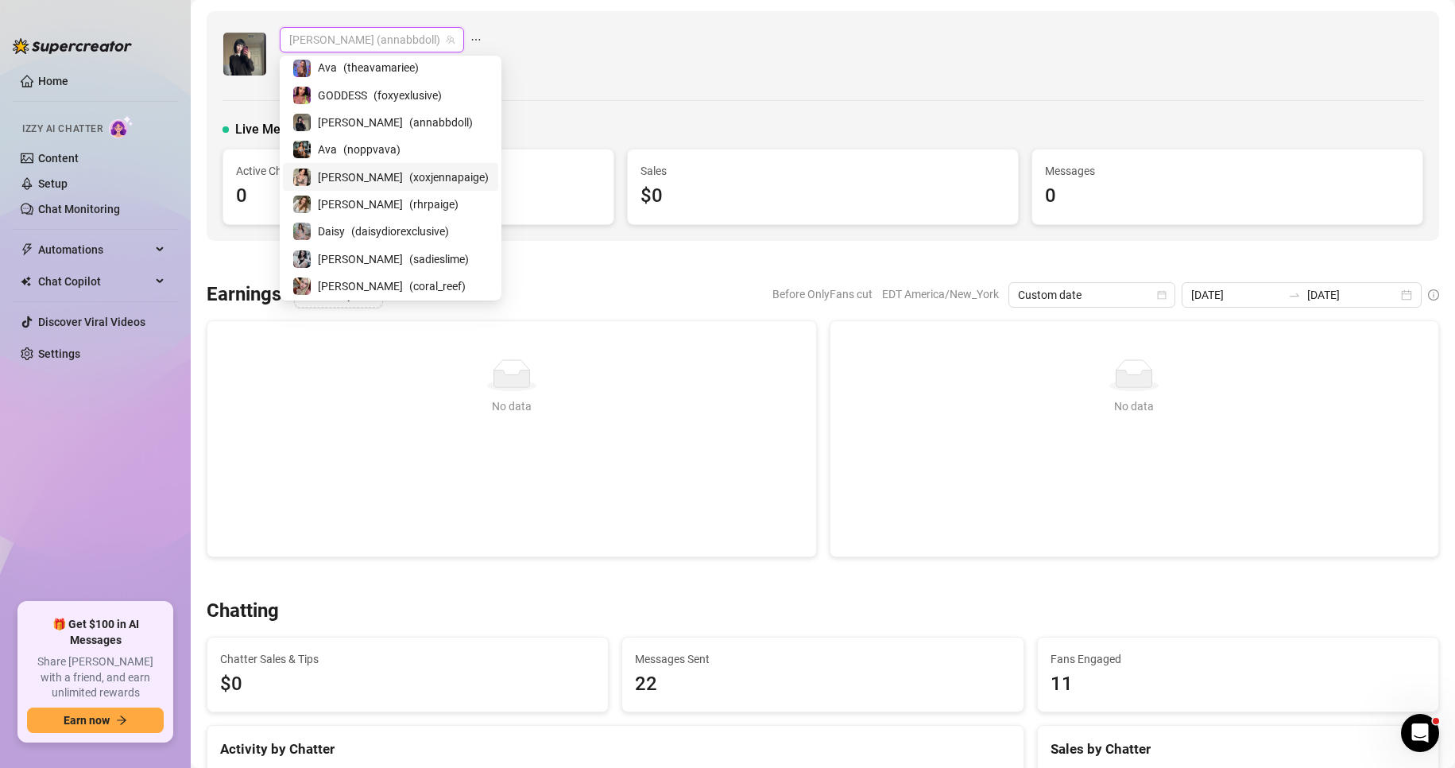
click at [335, 176] on span "[PERSON_NAME]" at bounding box center [360, 177] width 85 height 17
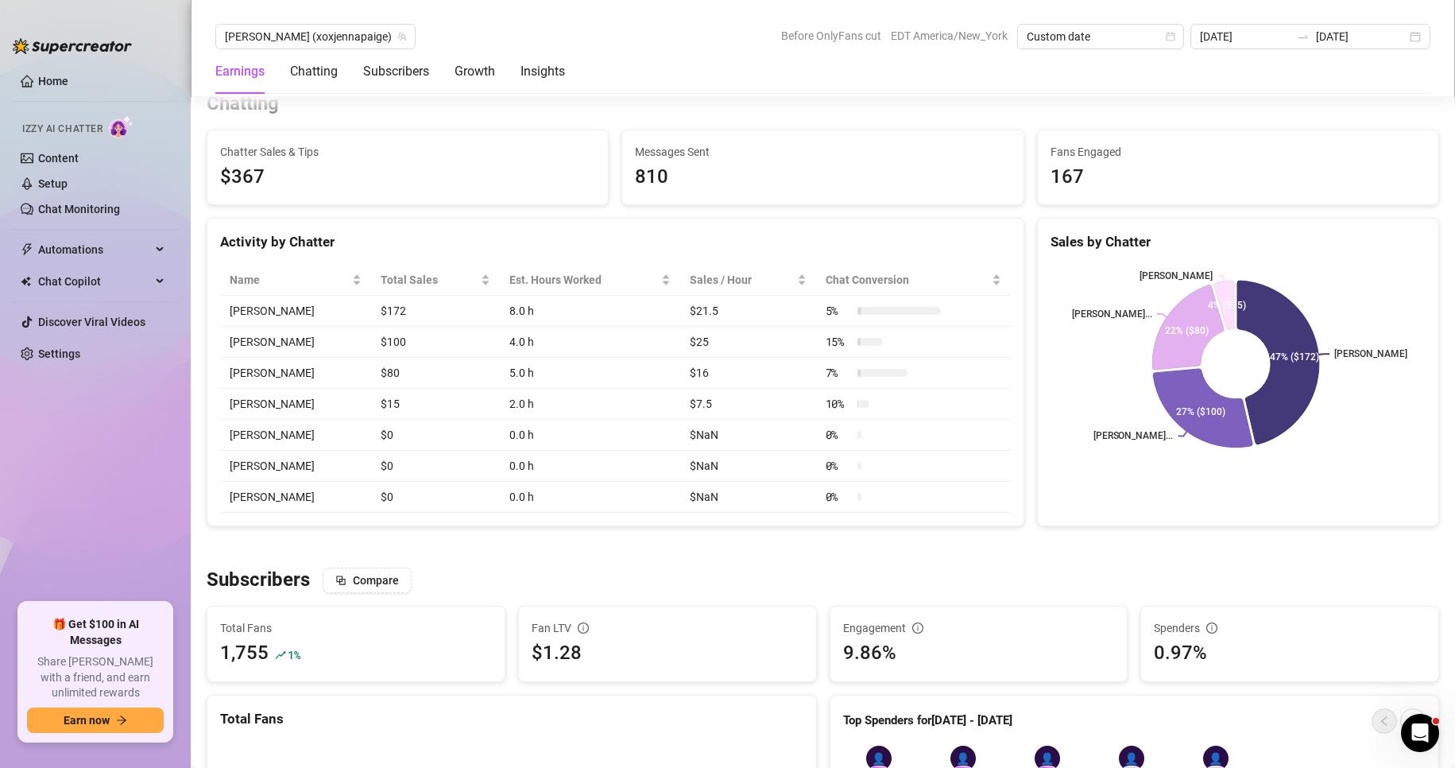
scroll to position [525, 0]
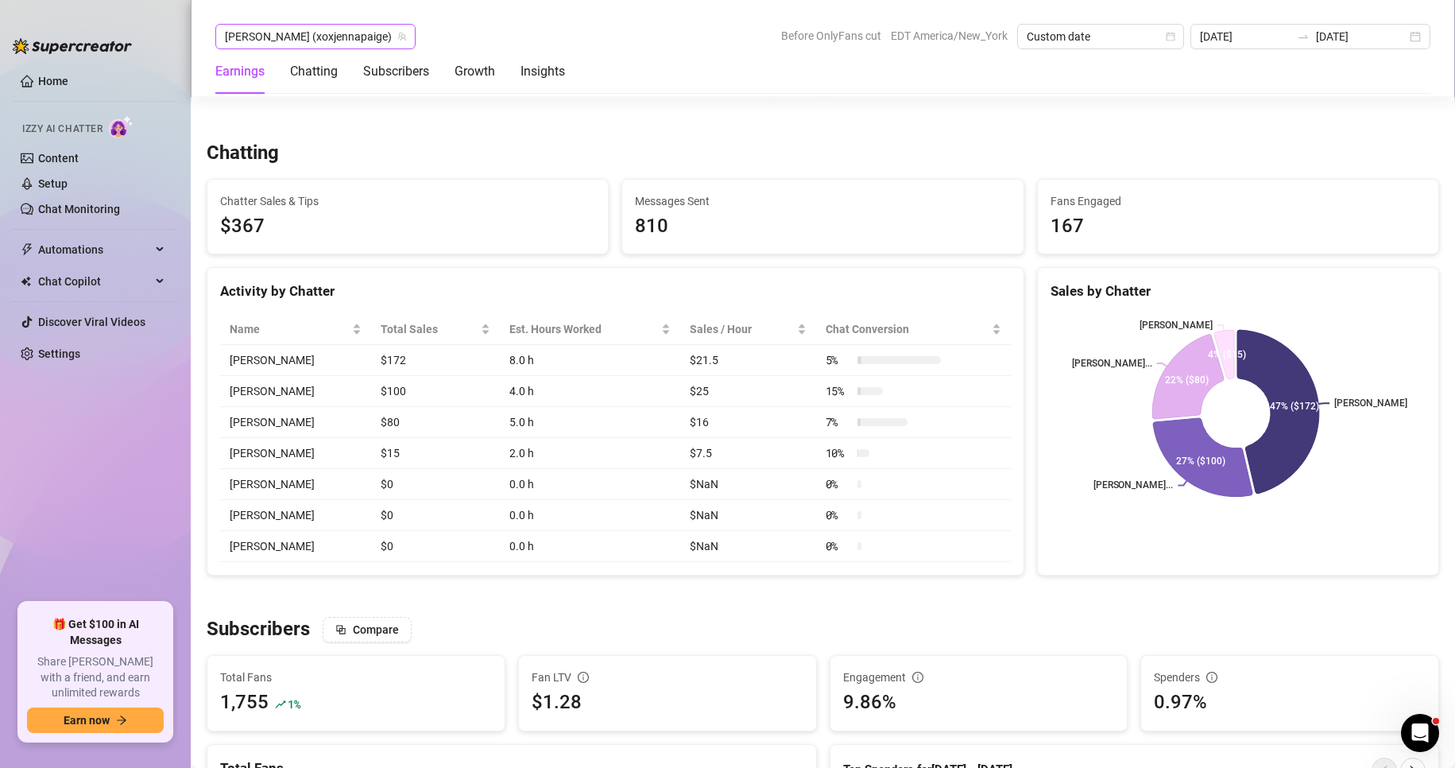
click at [316, 33] on span "[PERSON_NAME] (xoxjennapaige)" at bounding box center [315, 37] width 181 height 24
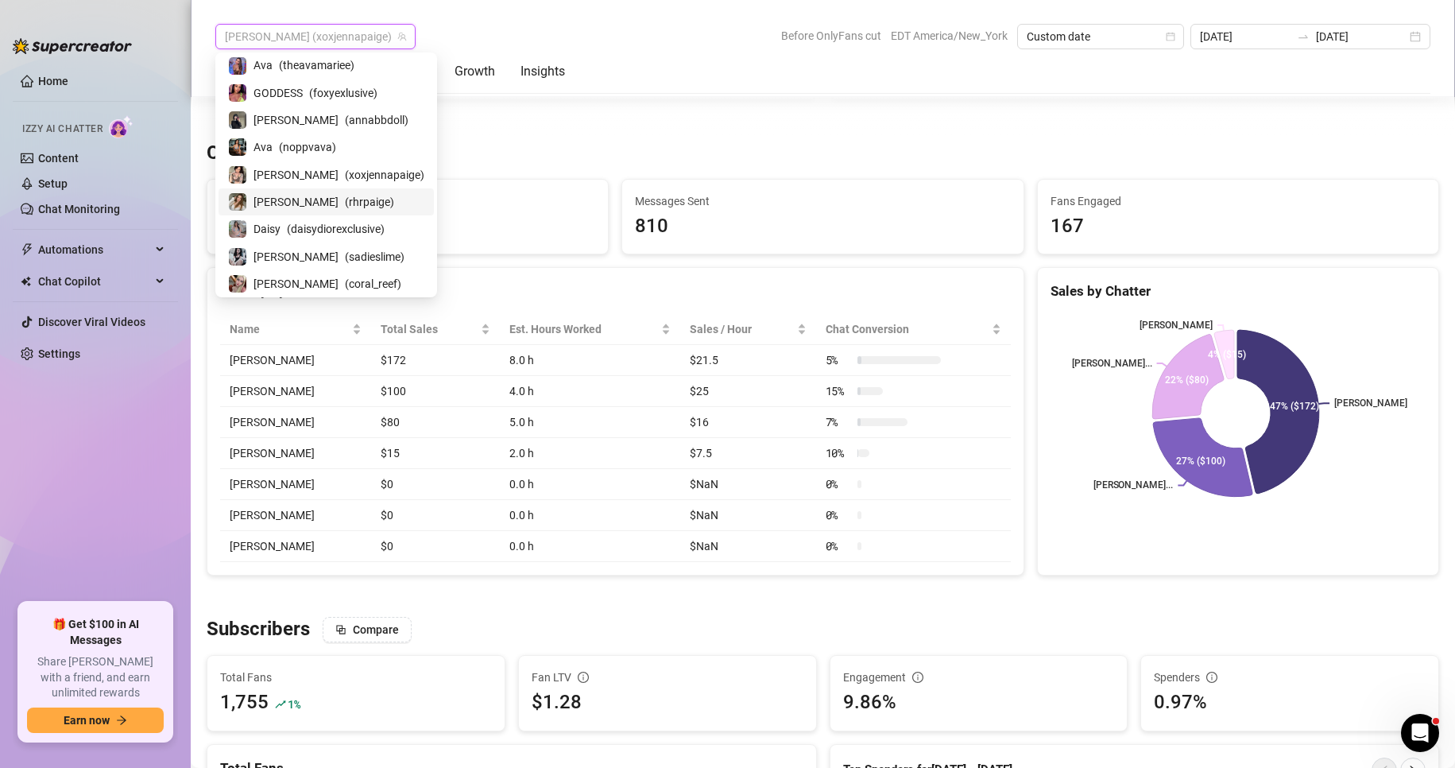
scroll to position [32, 0]
drag, startPoint x: 316, startPoint y: 218, endPoint x: 297, endPoint y: 87, distance: 131.6
click at [297, 87] on div "Daisy ( daisydiorfree ) [PERSON_NAME] ( theavamariee ) GODDESS ( foxyexlusive )…" at bounding box center [326, 160] width 215 height 273
click at [297, 87] on span "GODDESS" at bounding box center [278, 91] width 49 height 17
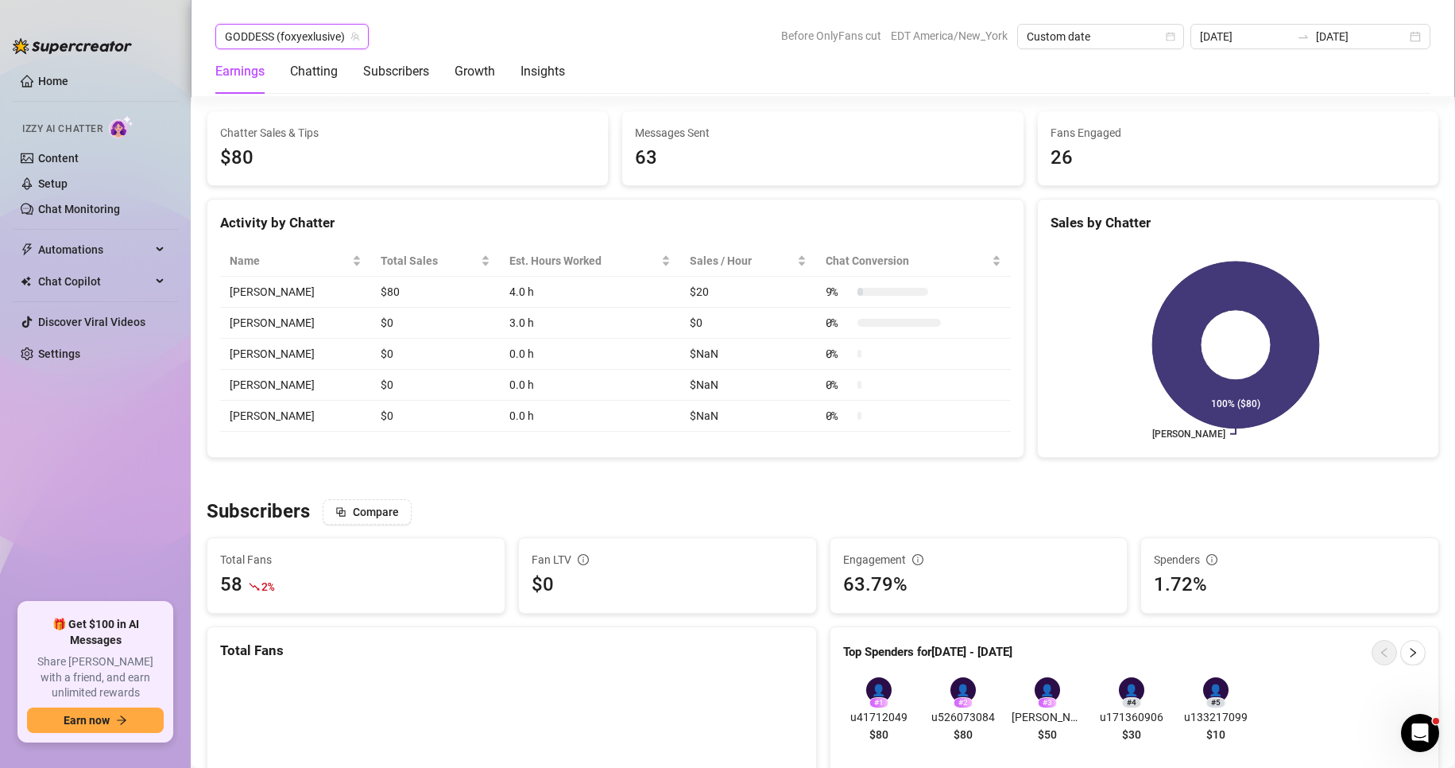
scroll to position [592, 0]
